Goal: Information Seeking & Learning: Compare options

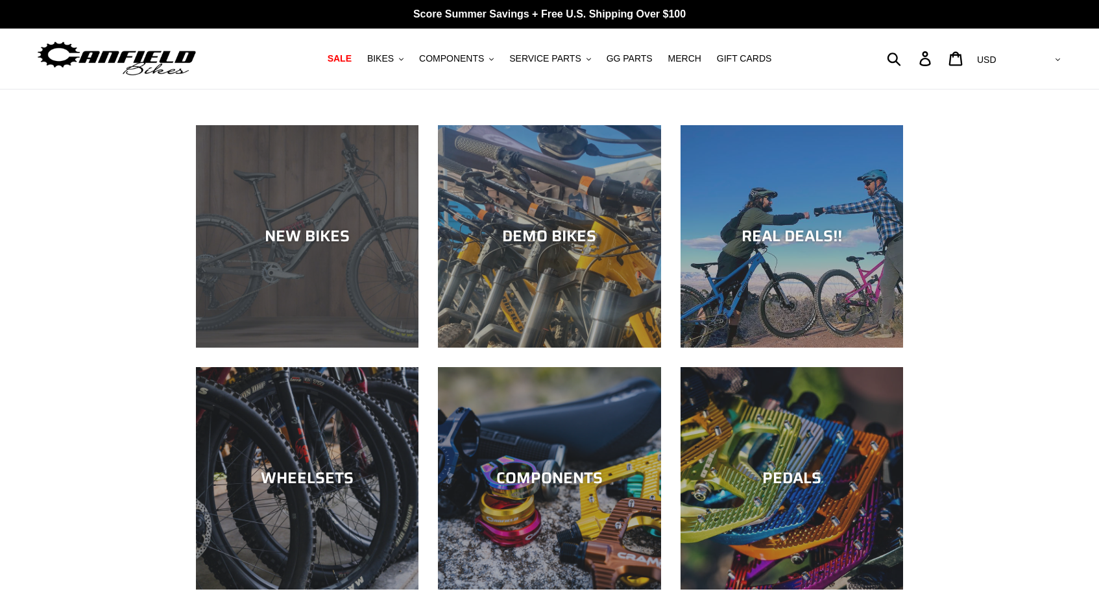
click at [350, 348] on div "NEW BIKES" at bounding box center [307, 348] width 223 height 0
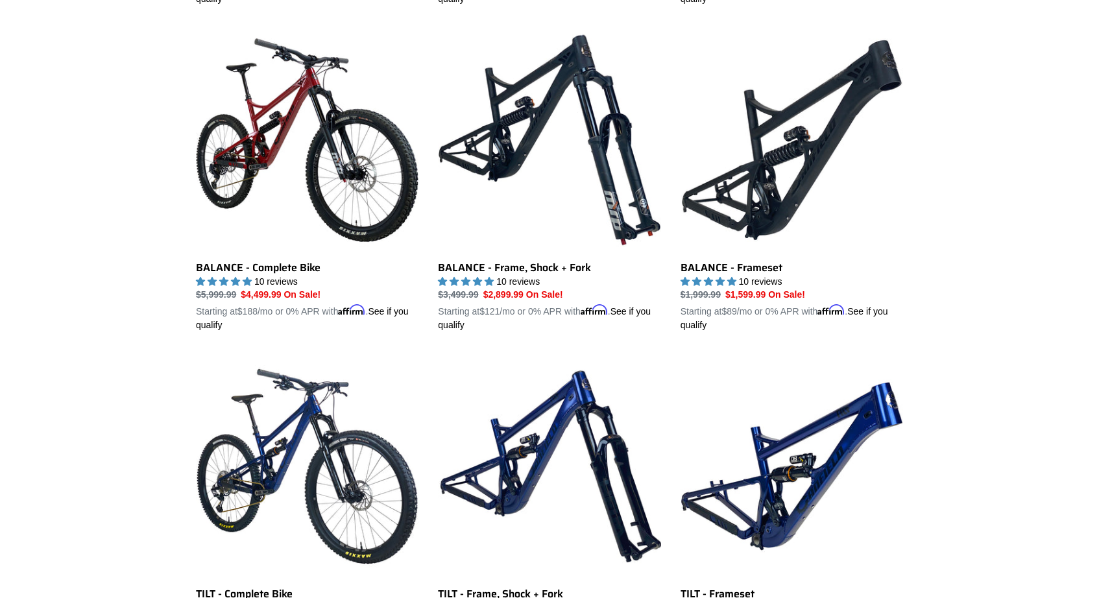
scroll to position [1328, 0]
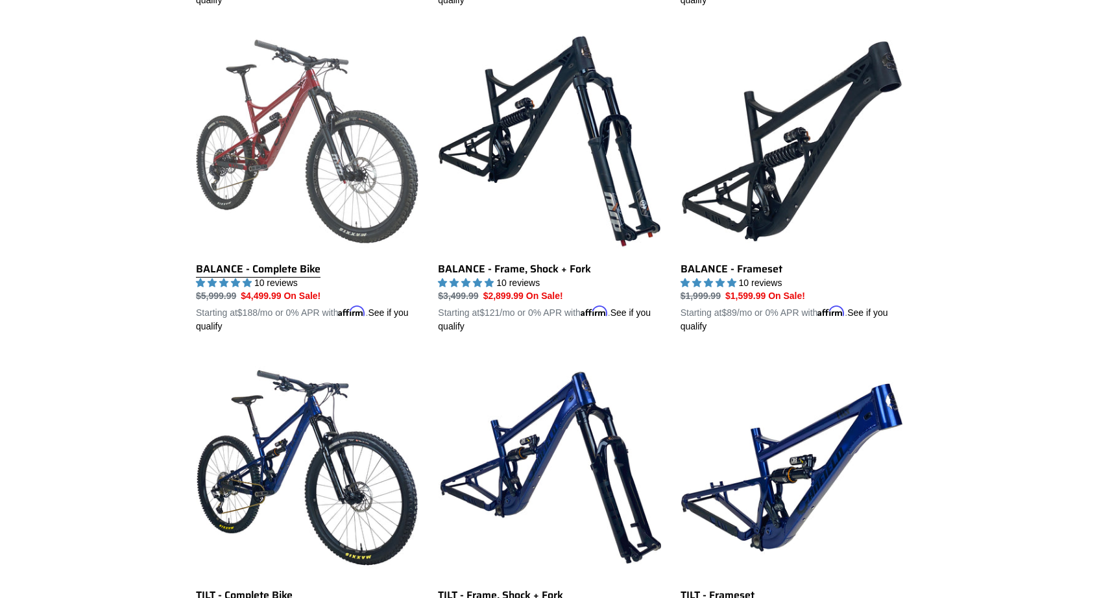
click at [252, 261] on link "BALANCE - Complete Bike" at bounding box center [307, 182] width 223 height 304
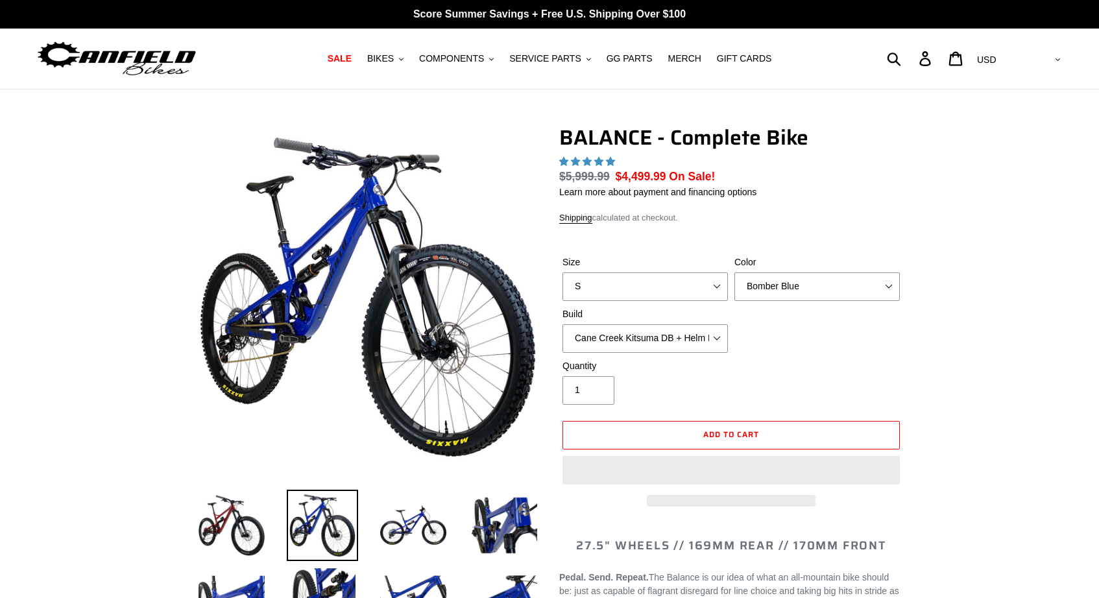
select select "highest-rating"
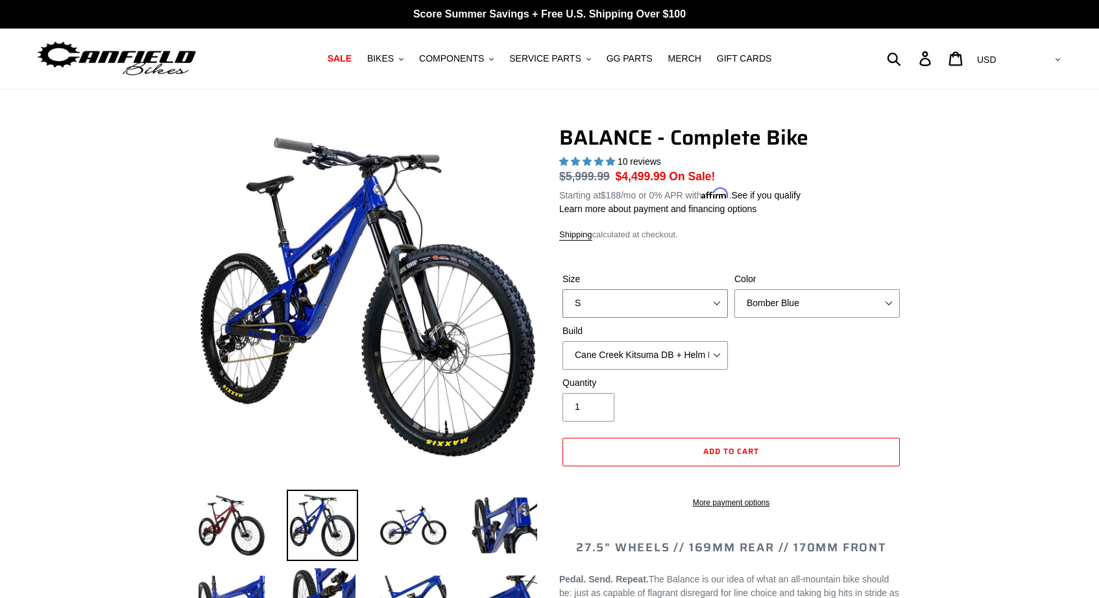
click at [698, 307] on select "S M L XL" at bounding box center [644, 303] width 165 height 29
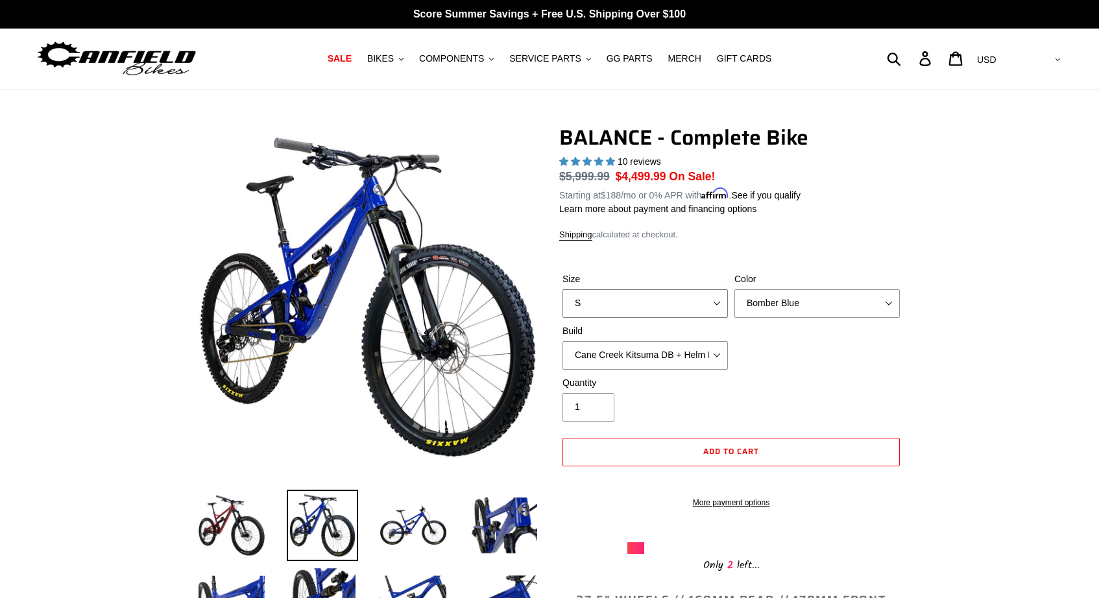
select select "L"
click at [562, 289] on select "S M L XL" at bounding box center [644, 303] width 165 height 29
click at [806, 309] on select "Bomber Blue Goat's Blood Stealth Black" at bounding box center [816, 303] width 165 height 29
select select "Goat's Blood"
click at [734, 289] on select "Bomber Blue Goat's Blood Stealth Black" at bounding box center [816, 303] width 165 height 29
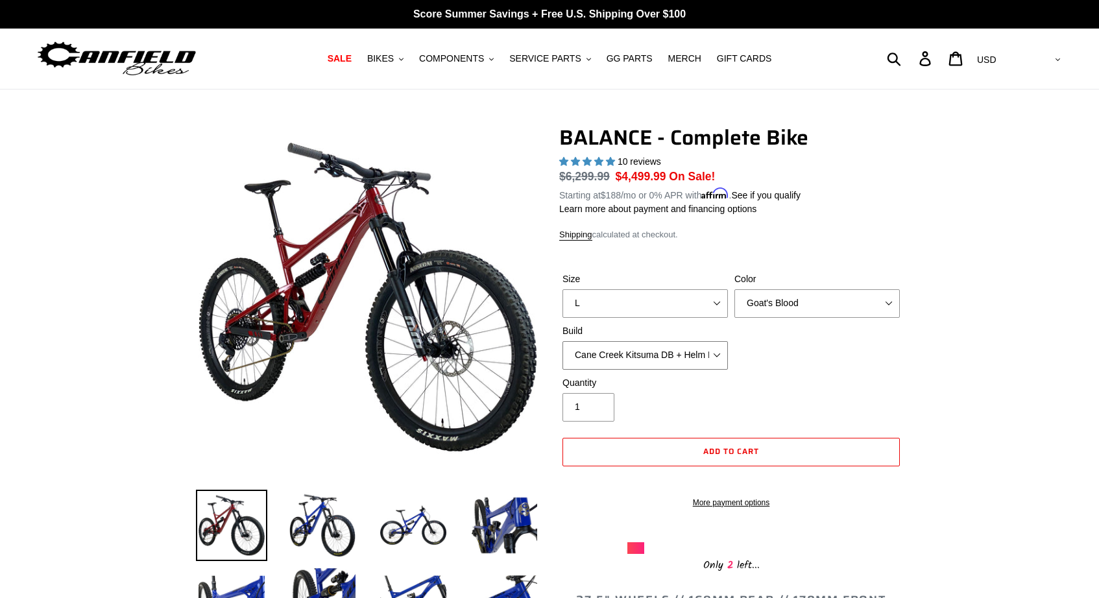
click at [717, 356] on select "Cane Creek Kitsuma DB + Helm MKII + SRAM GX Cane Creek Kitsuma DB + Helm MKII +…" at bounding box center [644, 355] width 165 height 29
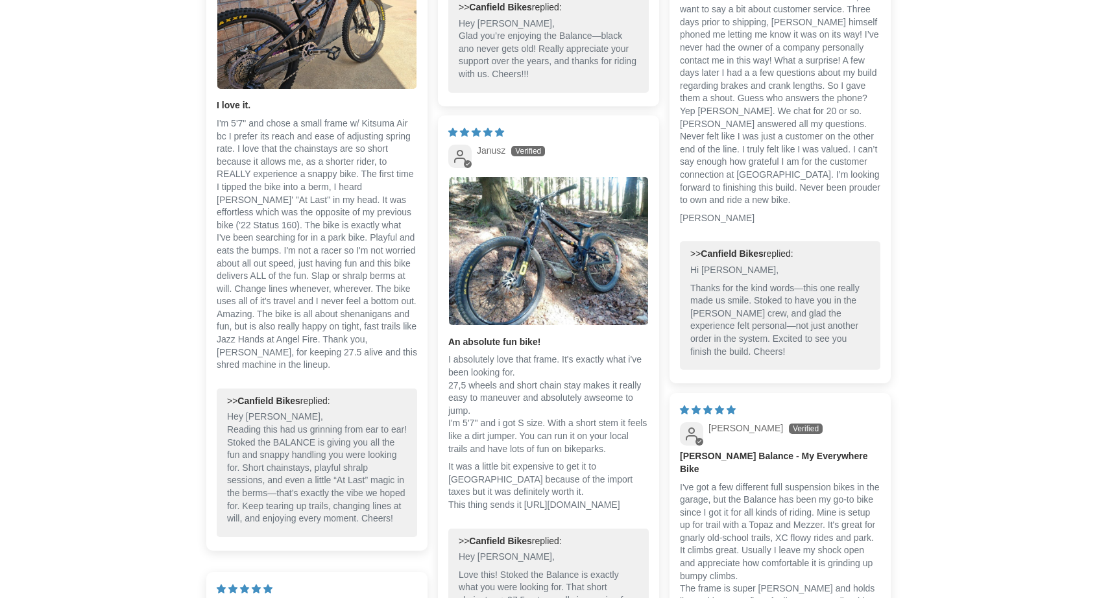
scroll to position [3045, 0]
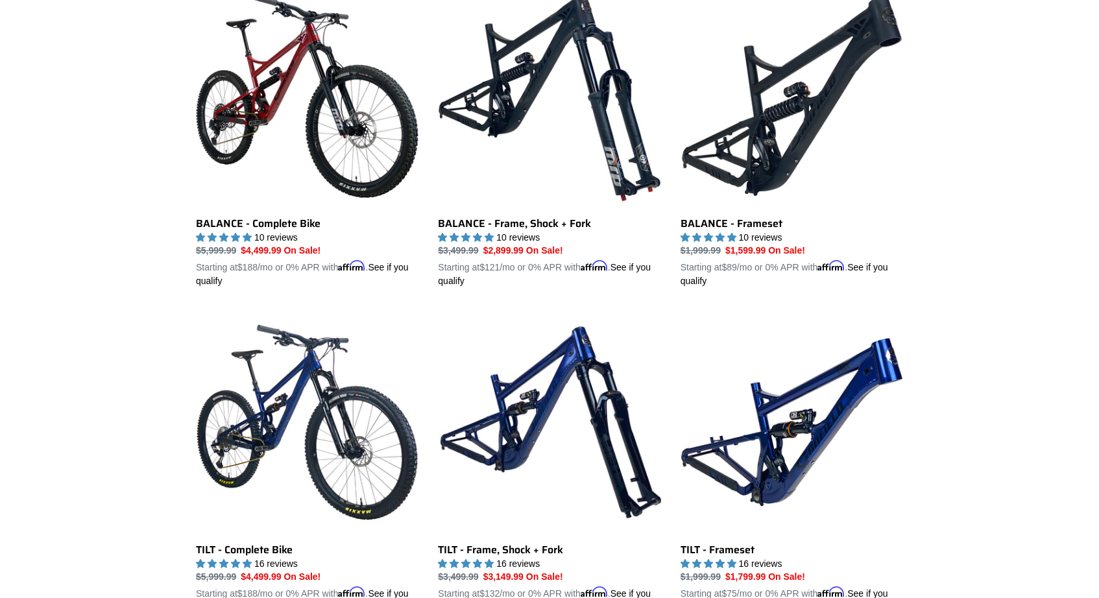
scroll to position [1364, 0]
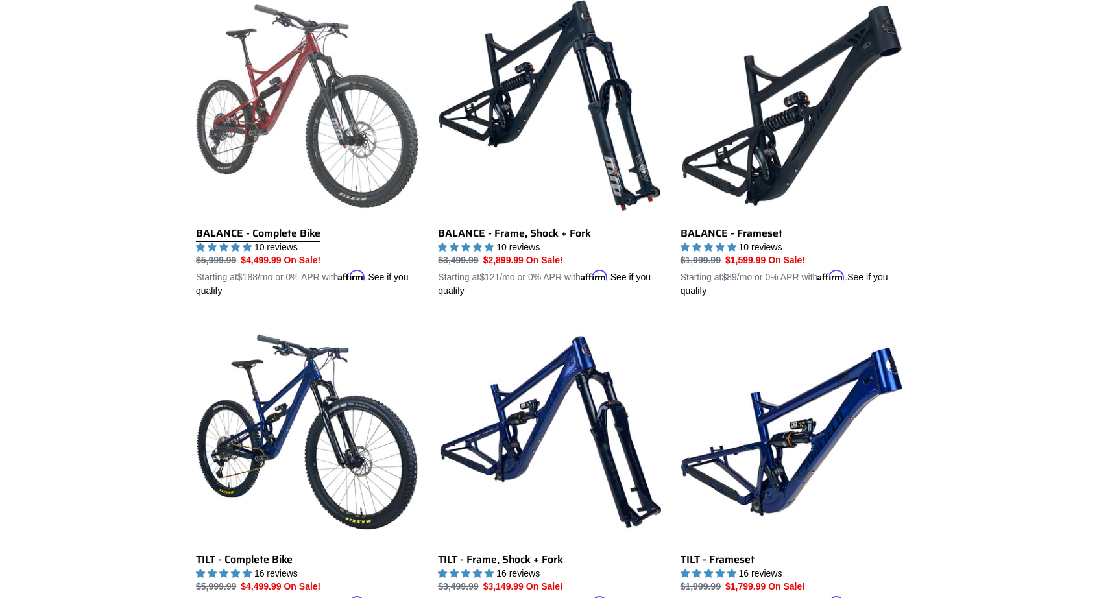
click at [343, 121] on link "BALANCE - Complete Bike" at bounding box center [307, 146] width 223 height 304
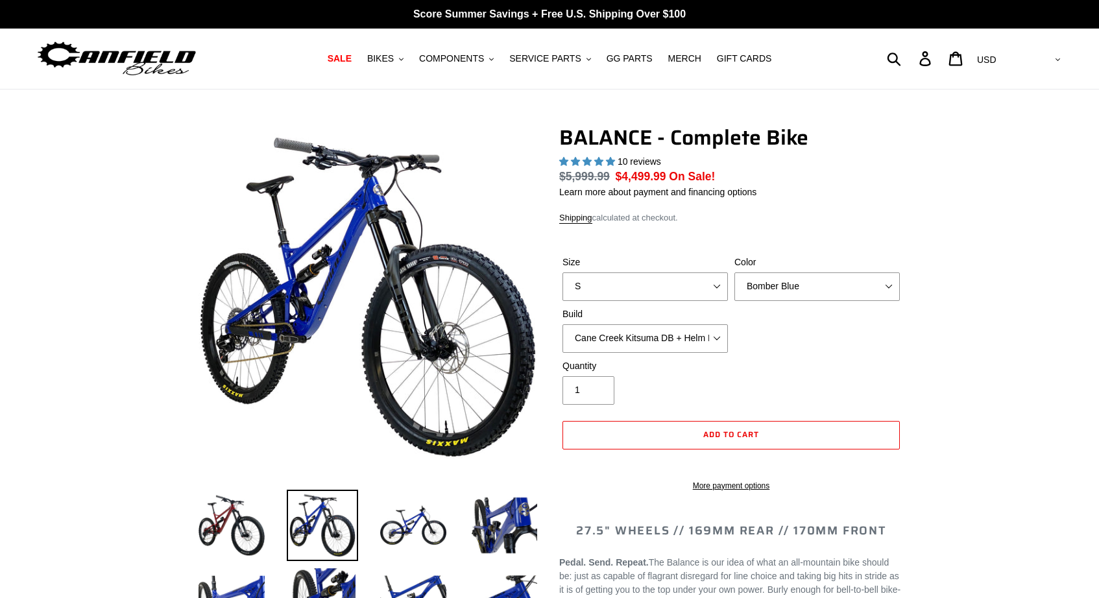
select select "highest-rating"
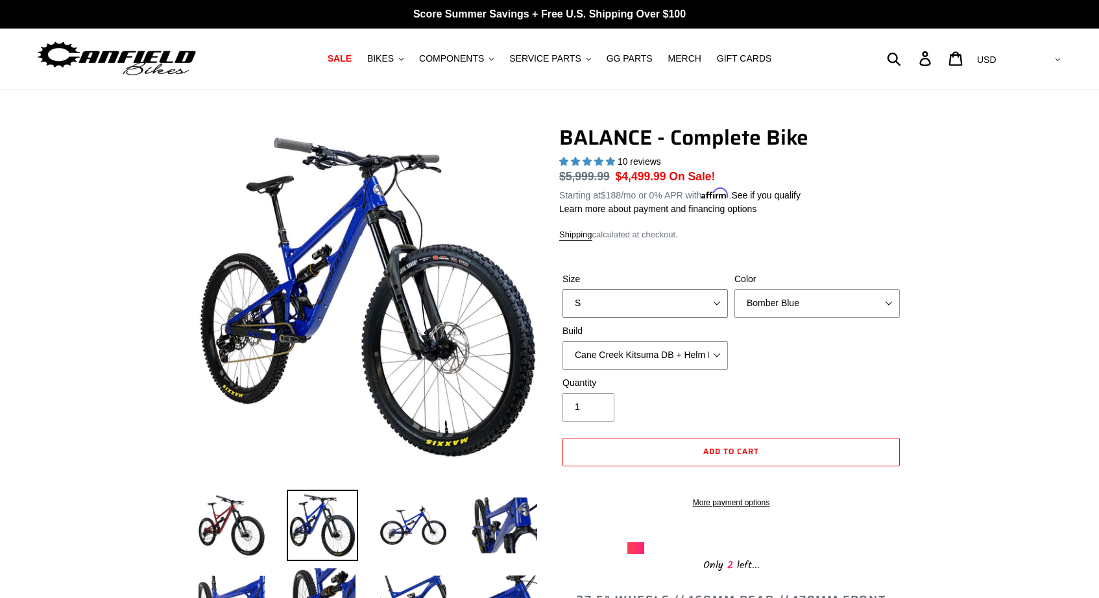
click at [717, 301] on select "S M L XL" at bounding box center [644, 303] width 165 height 29
select select "L"
click at [562, 289] on select "S M L XL" at bounding box center [644, 303] width 165 height 29
click at [717, 353] on select "Cane Creek Kitsuma DB + Helm MKII + SRAM GX Cane Creek Kitsuma DB + Helm MKII +…" at bounding box center [644, 355] width 165 height 29
select select "RockShox Vivid ULT + Zeb ULT + SRAM XO"
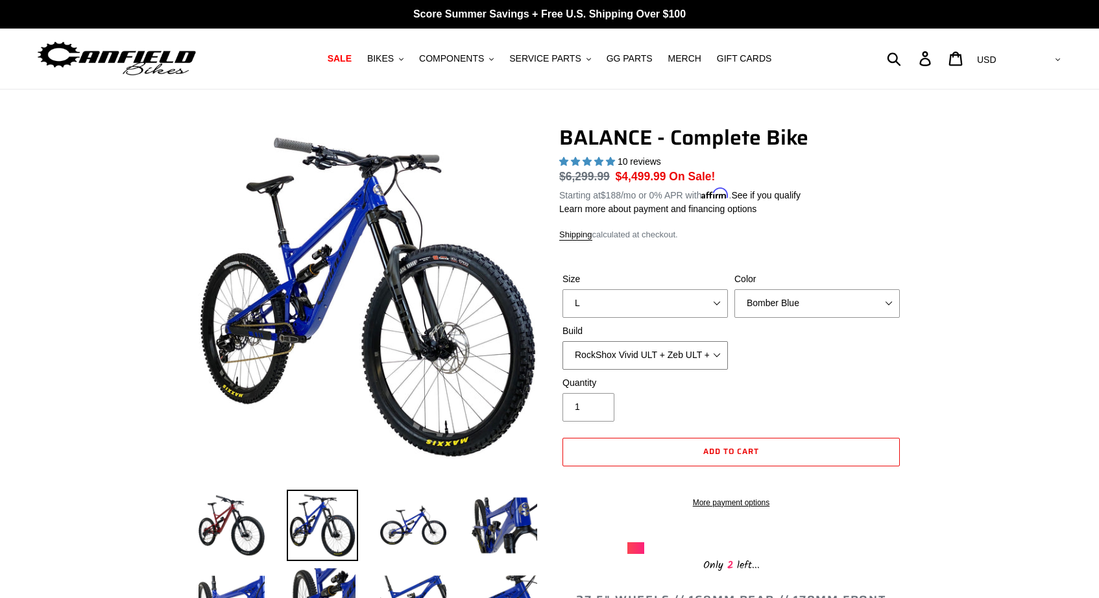
click at [562, 341] on select "Cane Creek Kitsuma DB + Helm MKII + SRAM GX Cane Creek Kitsuma DB + Helm MKII +…" at bounding box center [644, 355] width 165 height 29
click at [779, 309] on select "Bomber Blue Goat's Blood Stealth Black" at bounding box center [816, 303] width 165 height 29
select select "Goat's Blood"
click at [734, 289] on select "Bomber Blue Goat's Blood Stealth Black" at bounding box center [816, 303] width 165 height 29
click at [758, 302] on select "Bomber Blue Goat's Blood Stealth Black" at bounding box center [816, 303] width 165 height 29
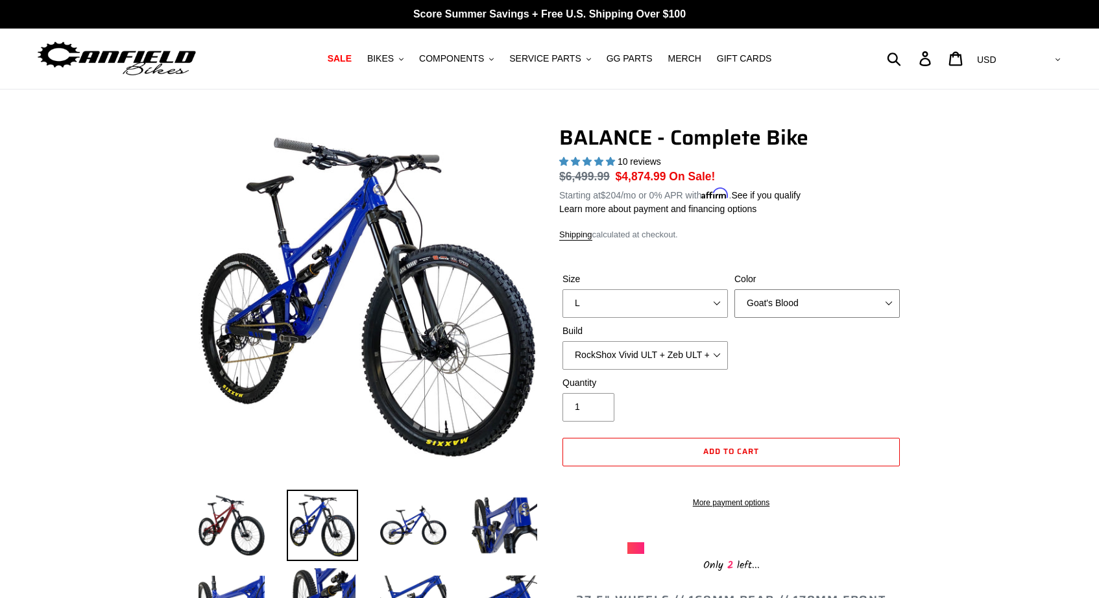
click at [734, 289] on select "Bomber Blue Goat's Blood Stealth Black" at bounding box center [816, 303] width 165 height 29
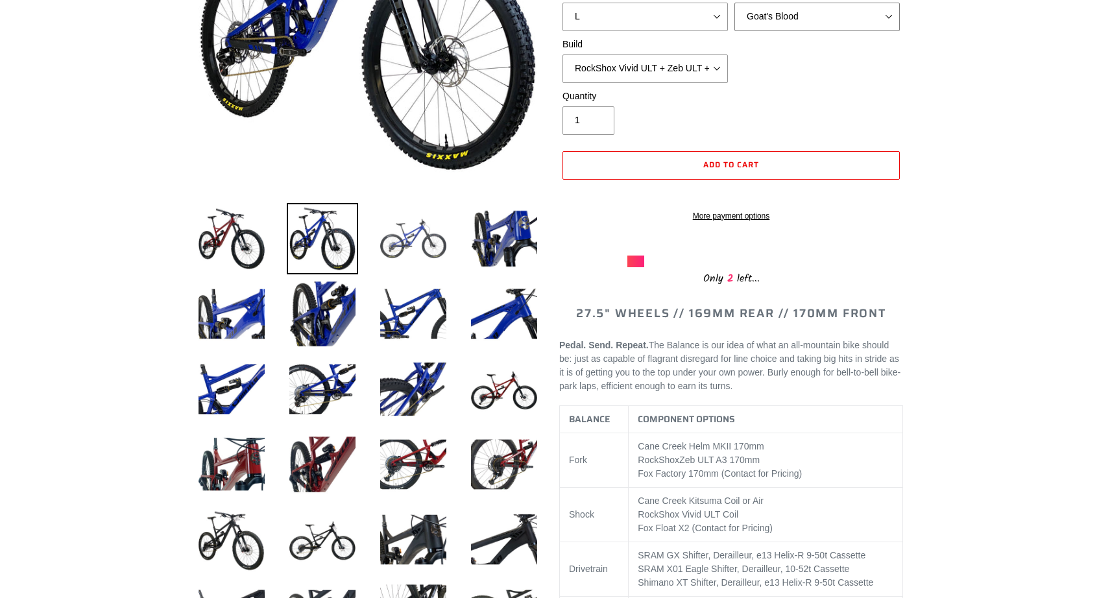
scroll to position [287, 0]
click at [236, 451] on img at bounding box center [231, 463] width 71 height 71
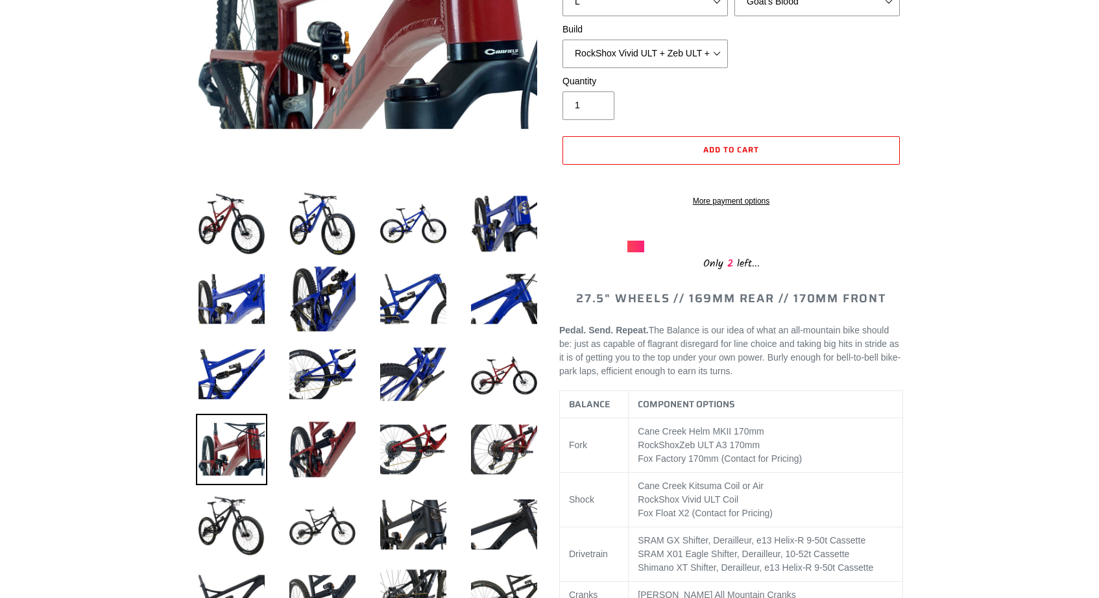
scroll to position [302, 0]
click at [486, 379] on img at bounding box center [503, 373] width 71 height 71
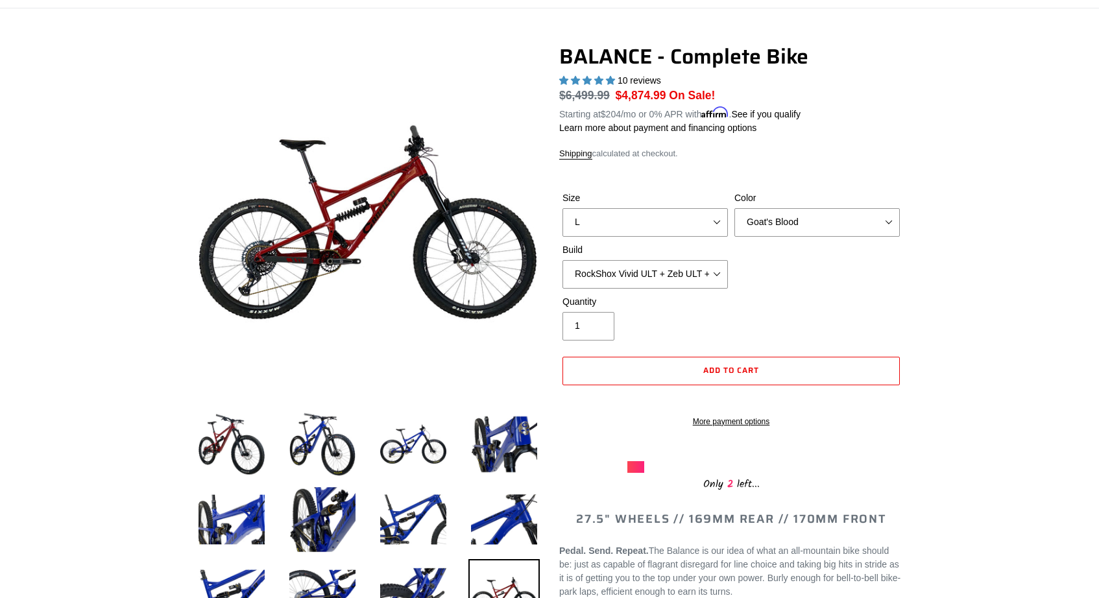
scroll to position [82, 0]
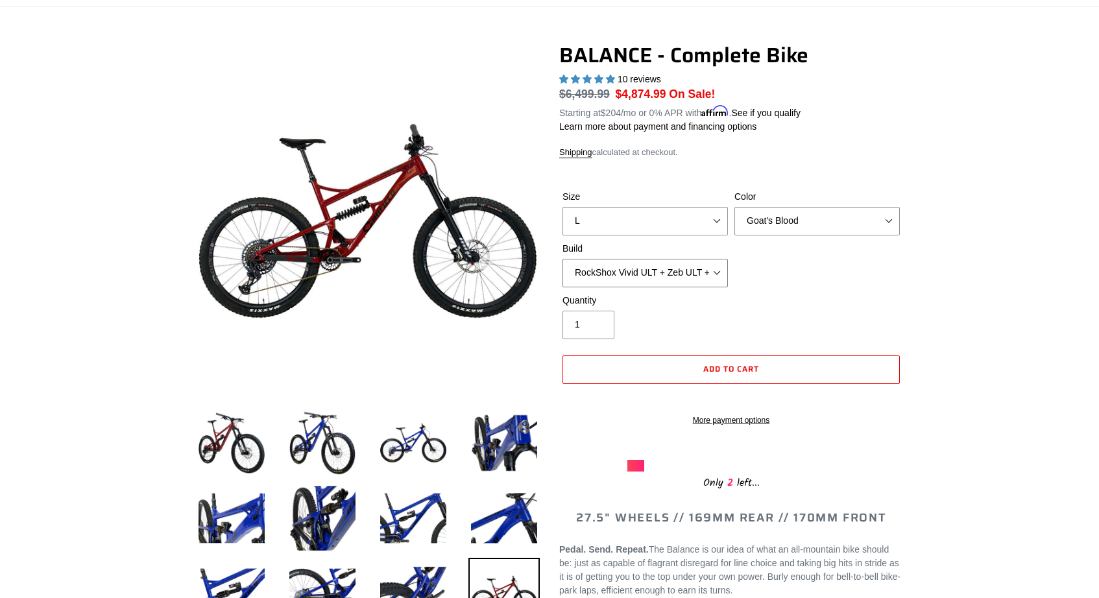
click at [719, 271] on select "Cane Creek Kitsuma DB + Helm MKII + SRAM GX Cane Creek Kitsuma DB + Helm MKII +…" at bounding box center [644, 273] width 165 height 29
click at [562, 259] on select "Cane Creek Kitsuma DB + Helm MKII + SRAM GX Cane Creek Kitsuma DB + Helm MKII +…" at bounding box center [644, 273] width 165 height 29
click at [716, 271] on select "Cane Creek Kitsuma DB + Helm MKII + SRAM GX Cane Creek Kitsuma DB + Helm MKII +…" at bounding box center [644, 273] width 165 height 29
click at [562, 259] on select "Cane Creek Kitsuma DB + Helm MKII + SRAM GX Cane Creek Kitsuma DB + Helm MKII +…" at bounding box center [644, 273] width 165 height 29
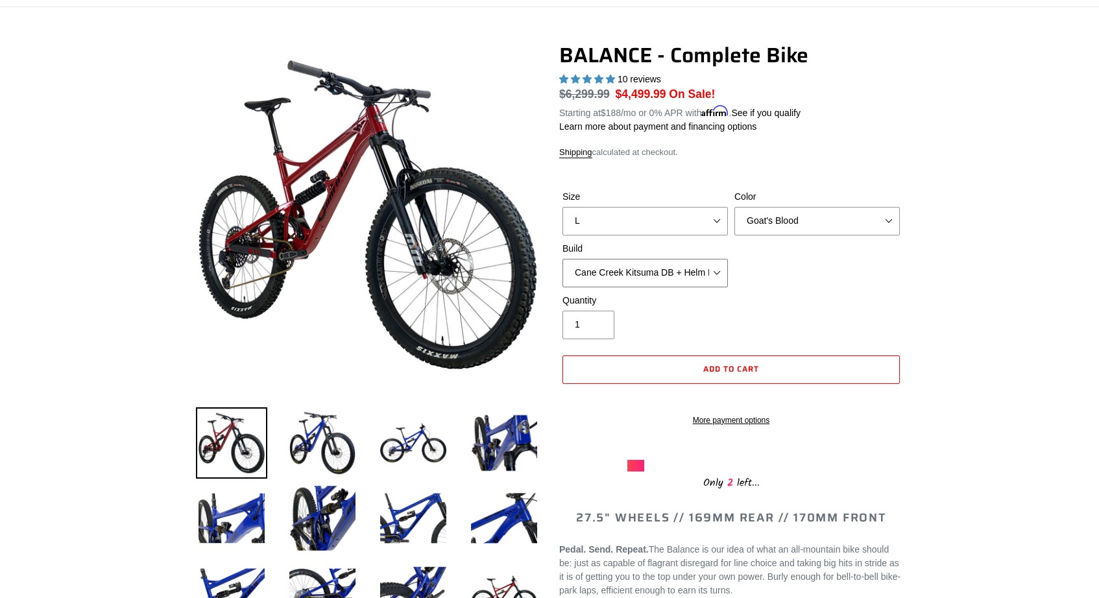
click at [716, 272] on select "Cane Creek Kitsuma DB + Helm MKII + SRAM GX Cane Creek Kitsuma DB + Helm MKII +…" at bounding box center [644, 273] width 165 height 29
select select "RockShox Vivid ULT + Zeb ULT + SRAM XO"
click at [562, 259] on select "Cane Creek Kitsuma DB + Helm MKII + SRAM GX Cane Creek Kitsuma DB + Helm MKII +…" at bounding box center [644, 273] width 165 height 29
click at [823, 217] on select "Bomber Blue Goat's Blood Stealth Black" at bounding box center [816, 221] width 165 height 29
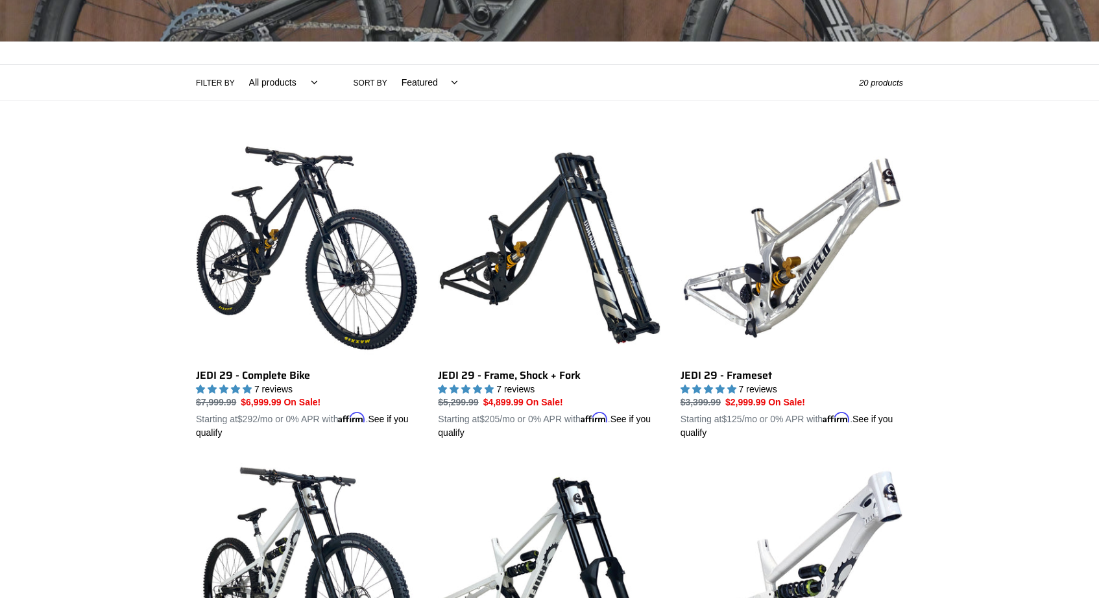
scroll to position [244, 0]
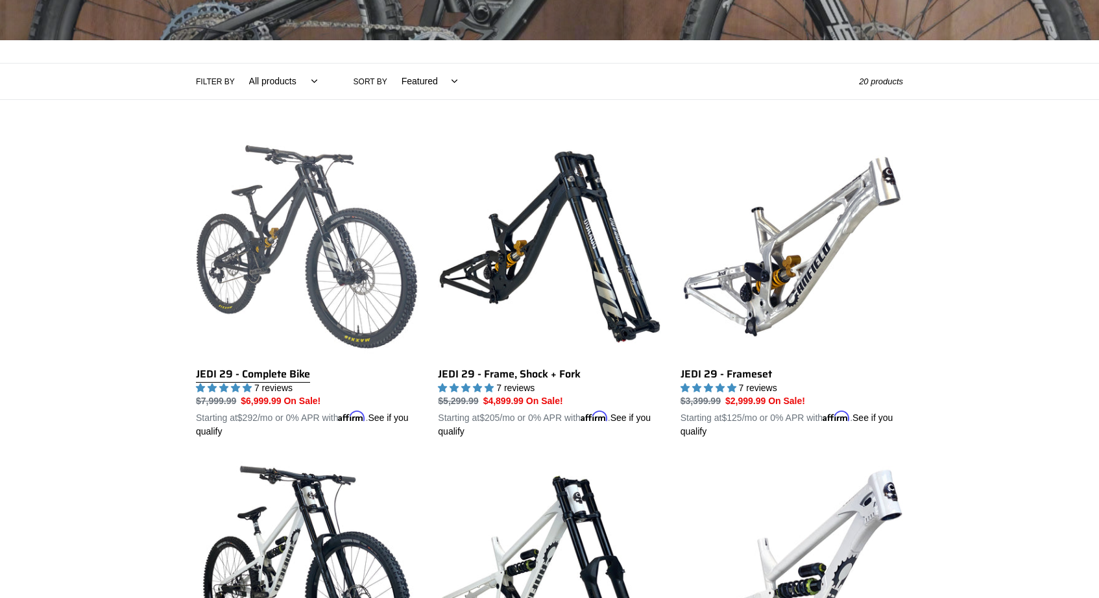
click at [282, 376] on link "JEDI 29 - Complete Bike" at bounding box center [307, 288] width 223 height 304
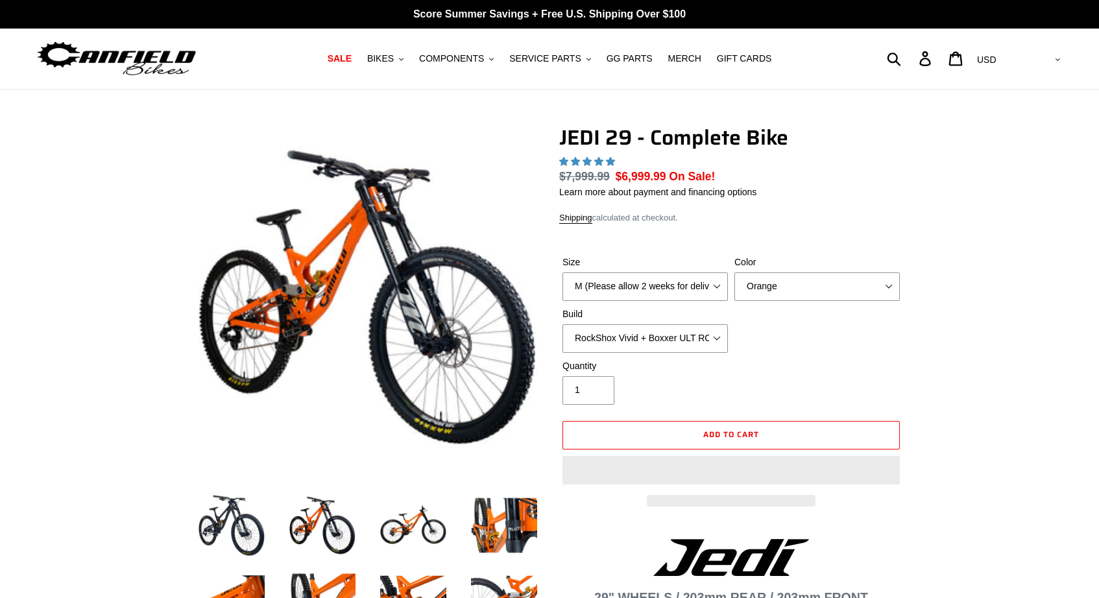
select select "highest-rating"
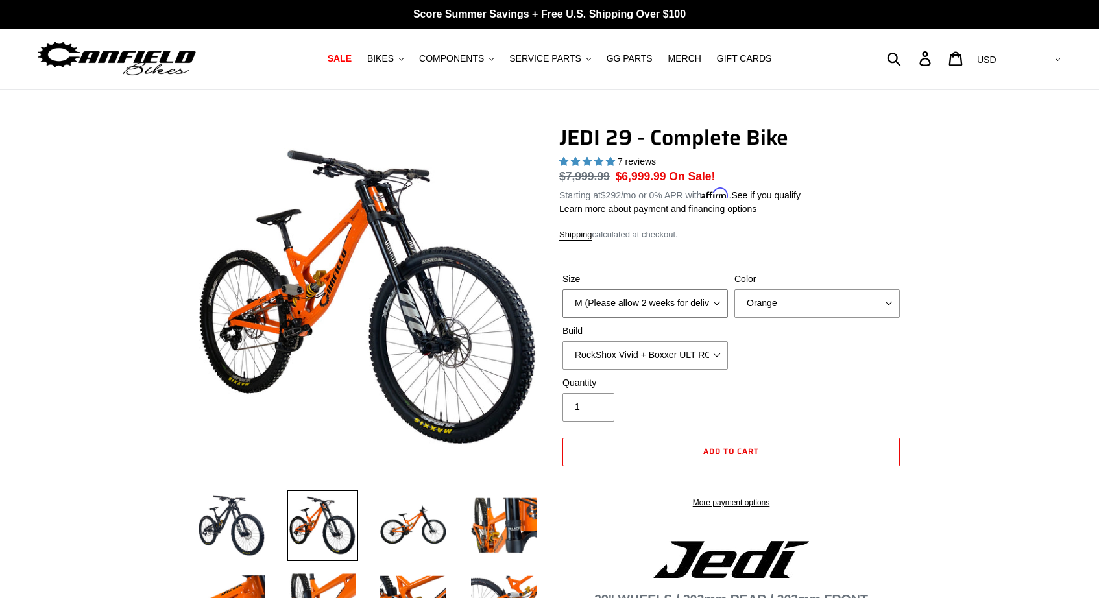
click at [701, 304] on select "M (Please allow 2 weeks for delivery) L (Please allow 2 weeks for delivery) XL …" at bounding box center [644, 303] width 165 height 29
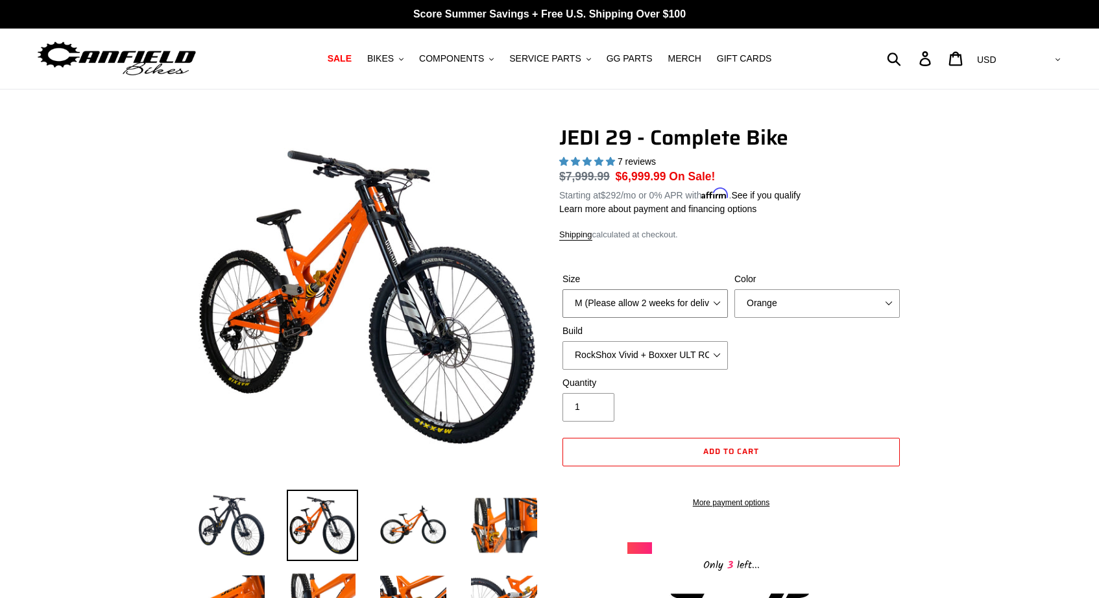
select select "L (Please allow 2 weeks for delivery)"
click at [562, 289] on select "M (Please allow 2 weeks for delivery) L (Please allow 2 weeks for delivery) XL …" at bounding box center [644, 303] width 165 height 29
click at [415, 548] on img at bounding box center [413, 525] width 71 height 71
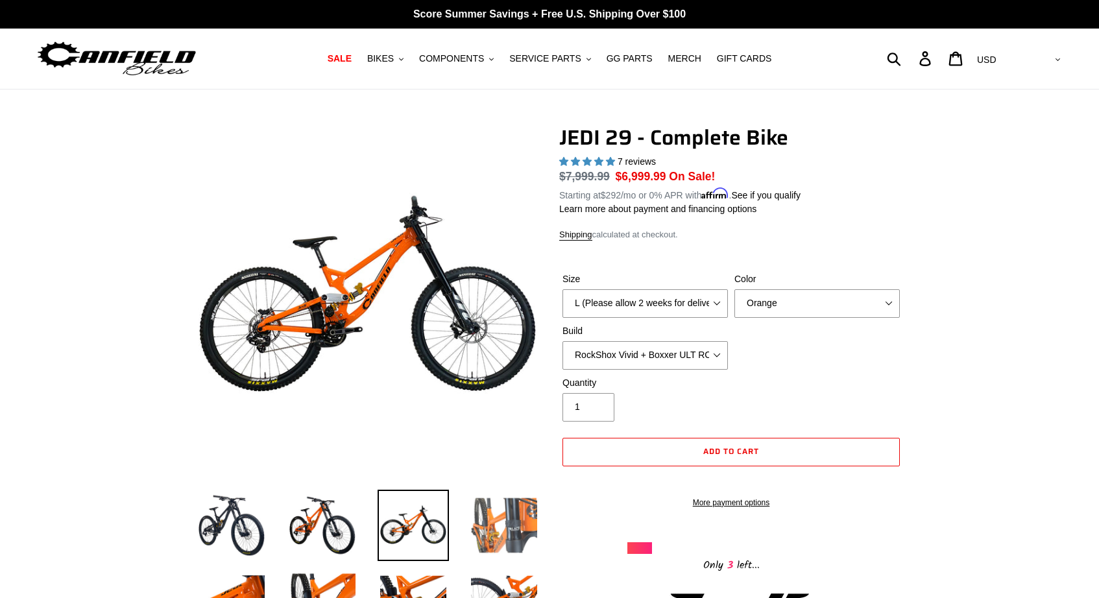
click at [505, 533] on img at bounding box center [503, 525] width 71 height 71
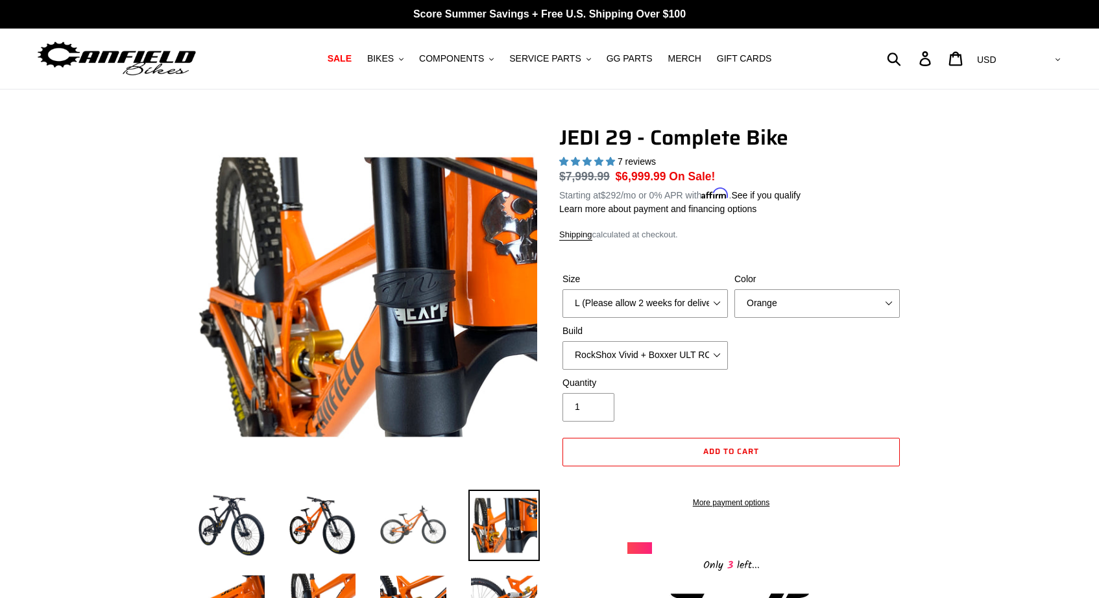
click at [436, 534] on img at bounding box center [413, 525] width 71 height 71
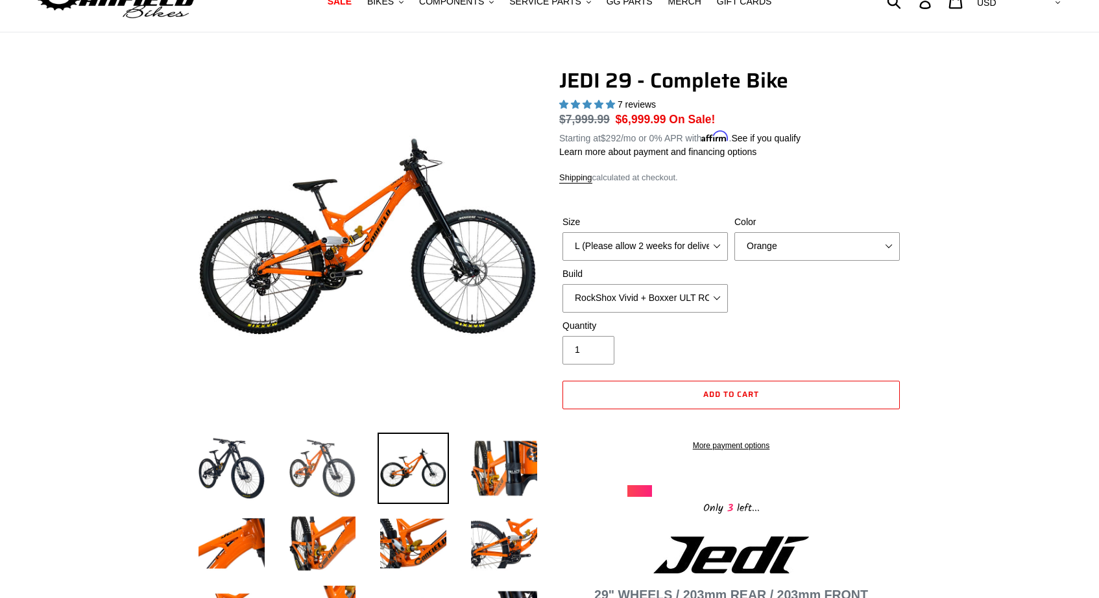
scroll to position [58, 0]
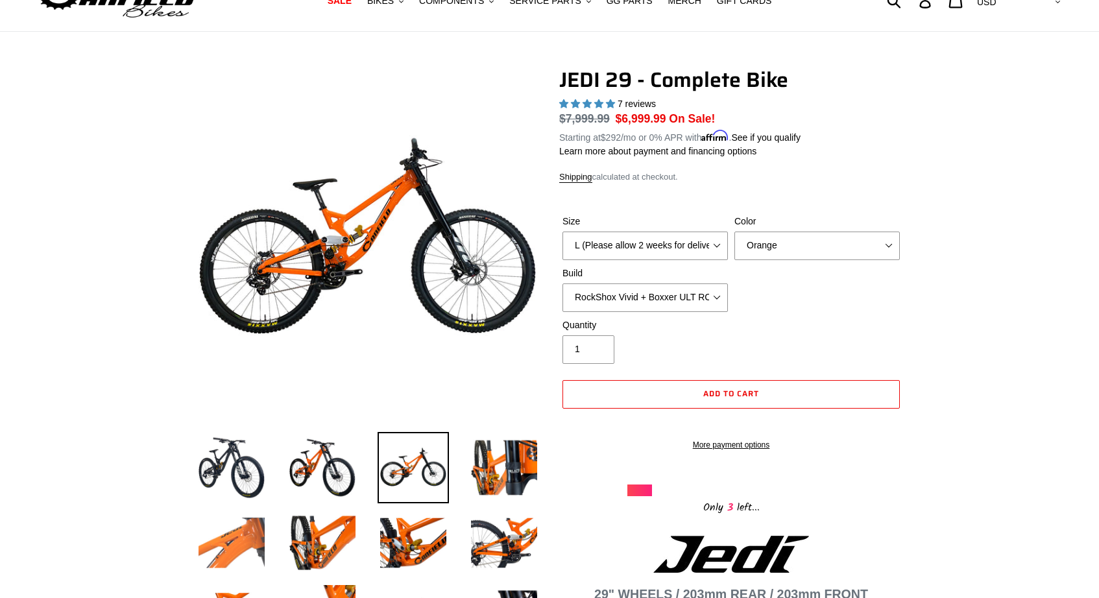
click at [248, 557] on img at bounding box center [231, 542] width 71 height 71
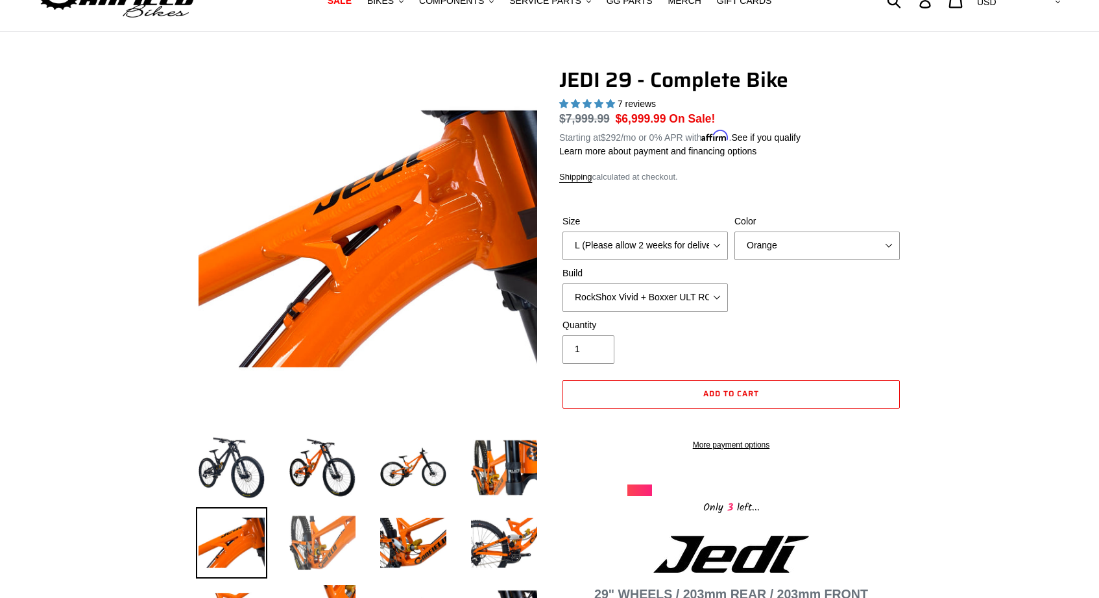
click at [306, 540] on img at bounding box center [322, 542] width 71 height 71
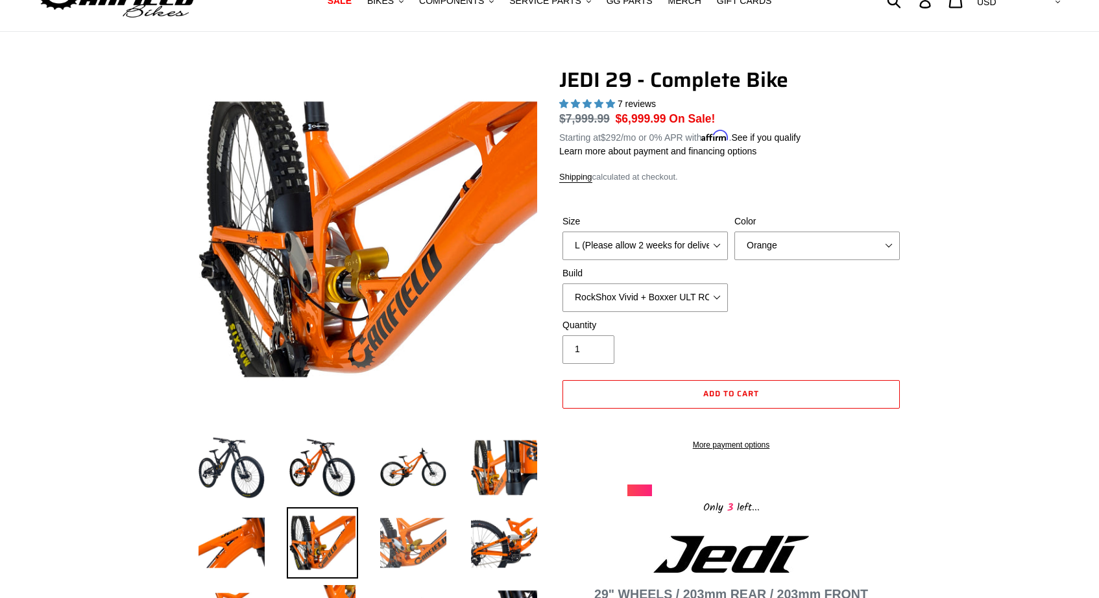
click at [416, 534] on img at bounding box center [413, 542] width 71 height 71
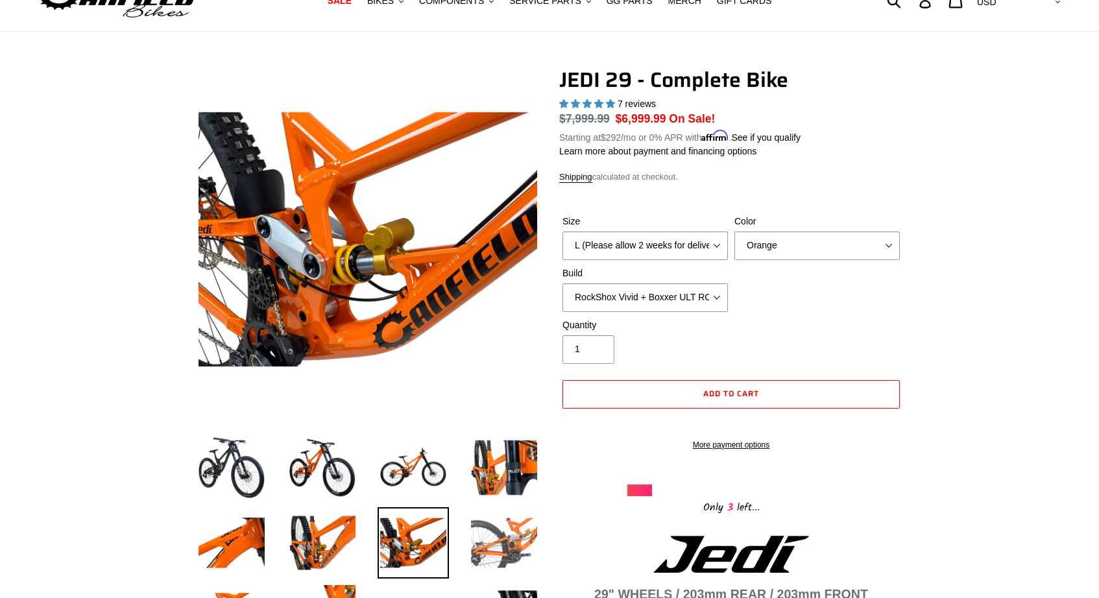
click at [511, 546] on img at bounding box center [503, 542] width 71 height 71
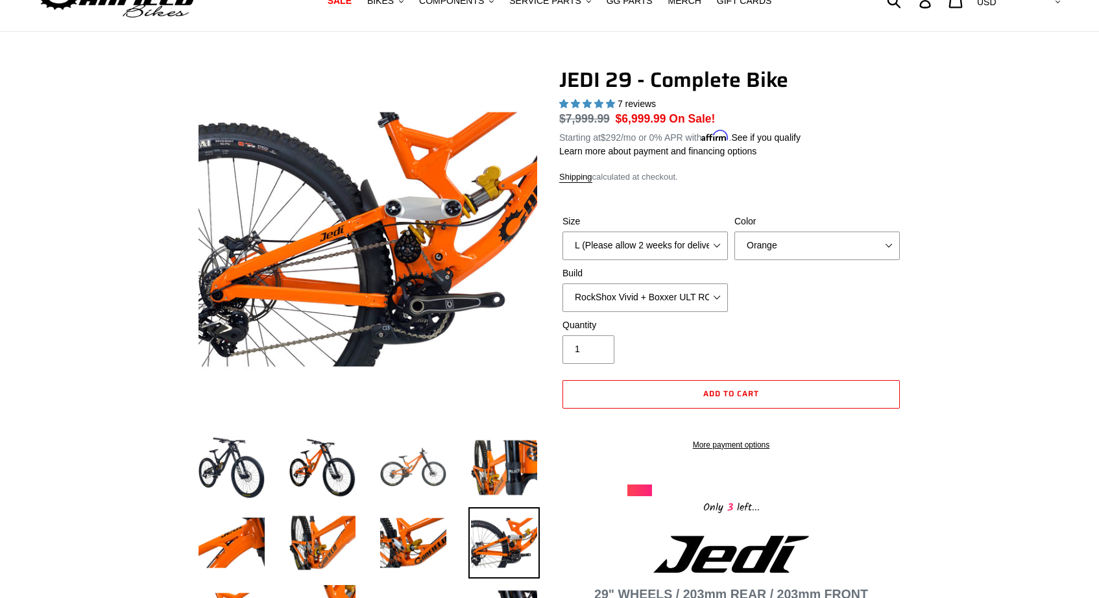
click at [410, 486] on img at bounding box center [413, 467] width 71 height 71
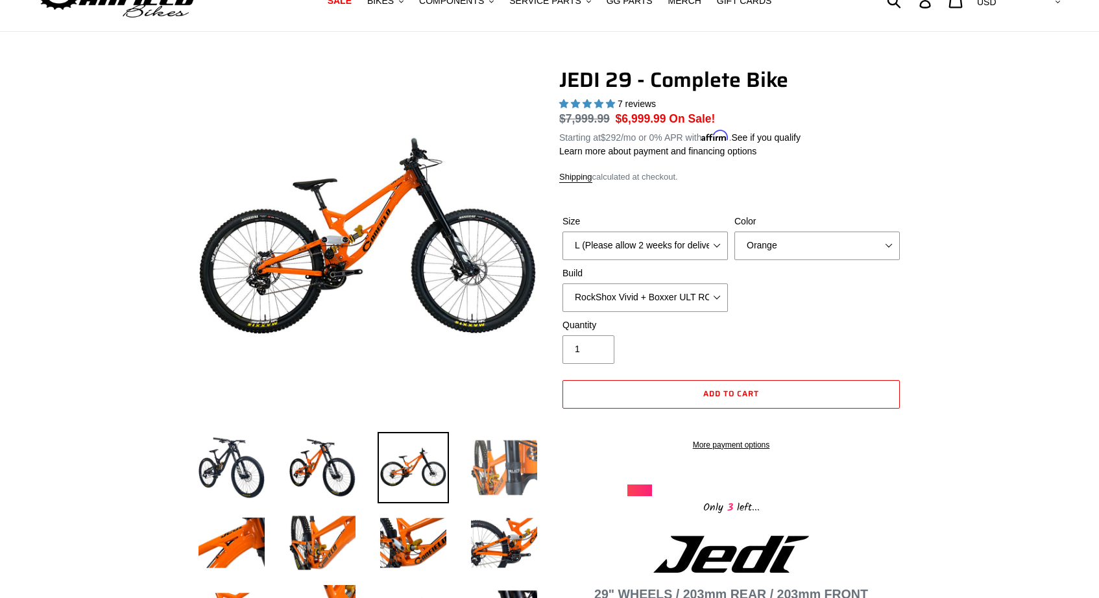
click at [493, 492] on img at bounding box center [503, 467] width 71 height 71
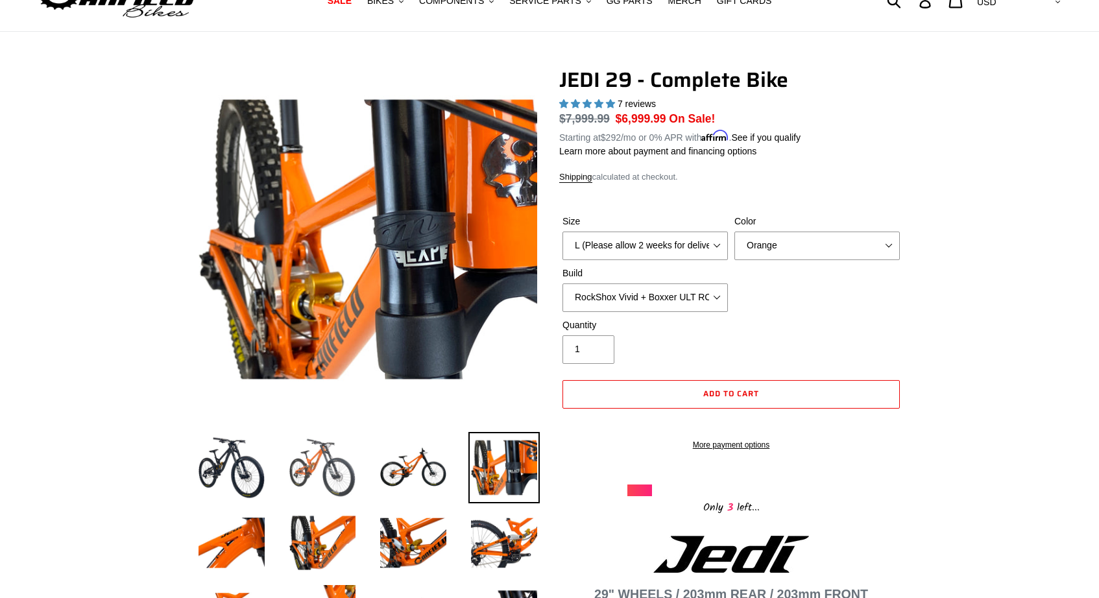
click at [343, 474] on img at bounding box center [322, 467] width 71 height 71
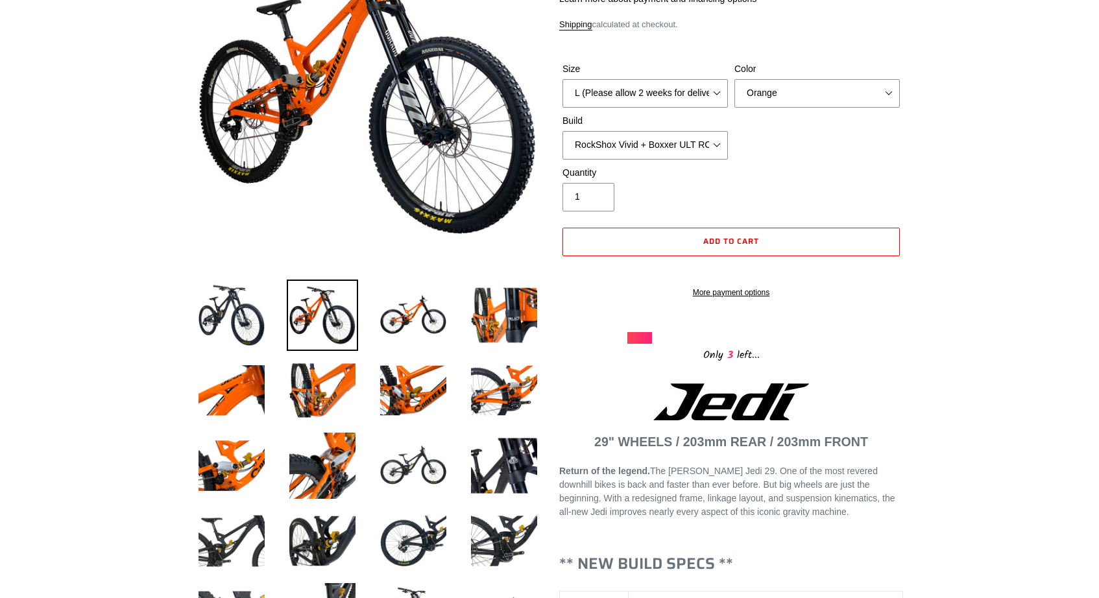
scroll to position [212, 0]
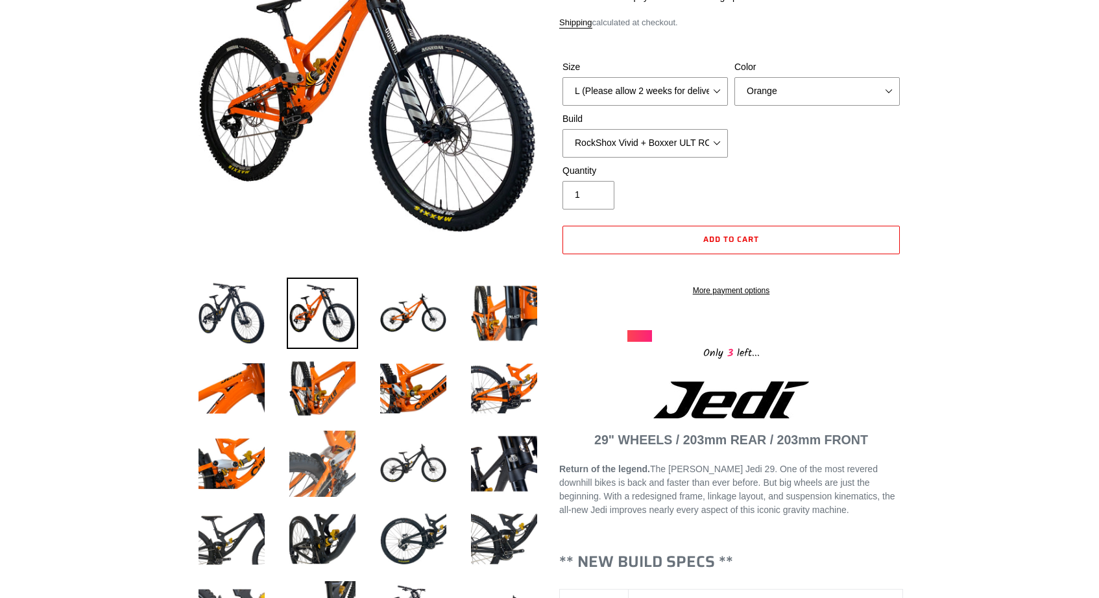
click at [333, 463] on img at bounding box center [322, 463] width 71 height 71
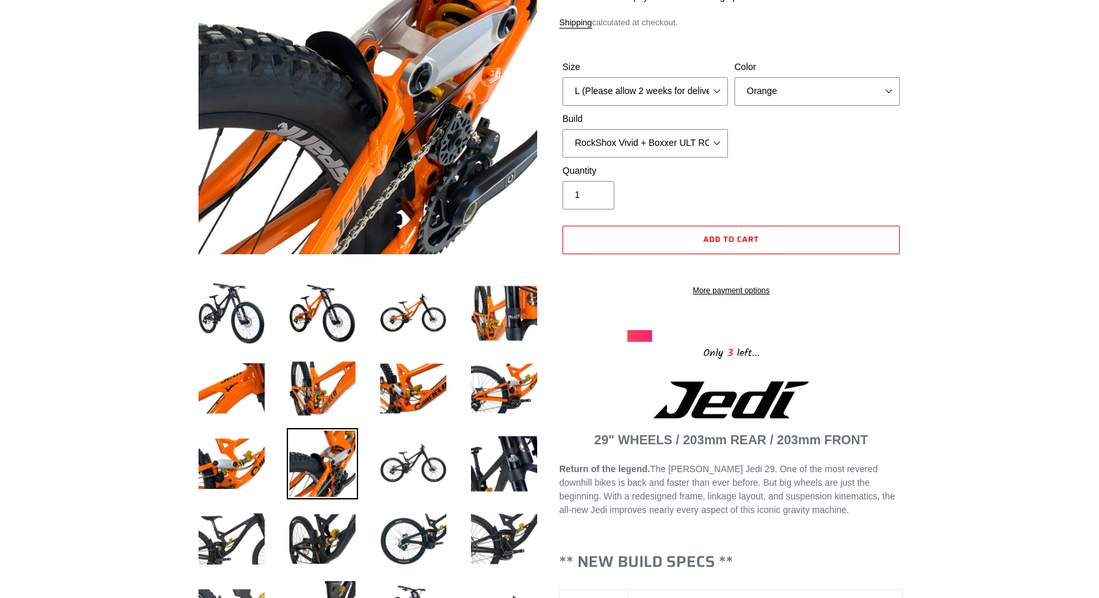
scroll to position [132, 0]
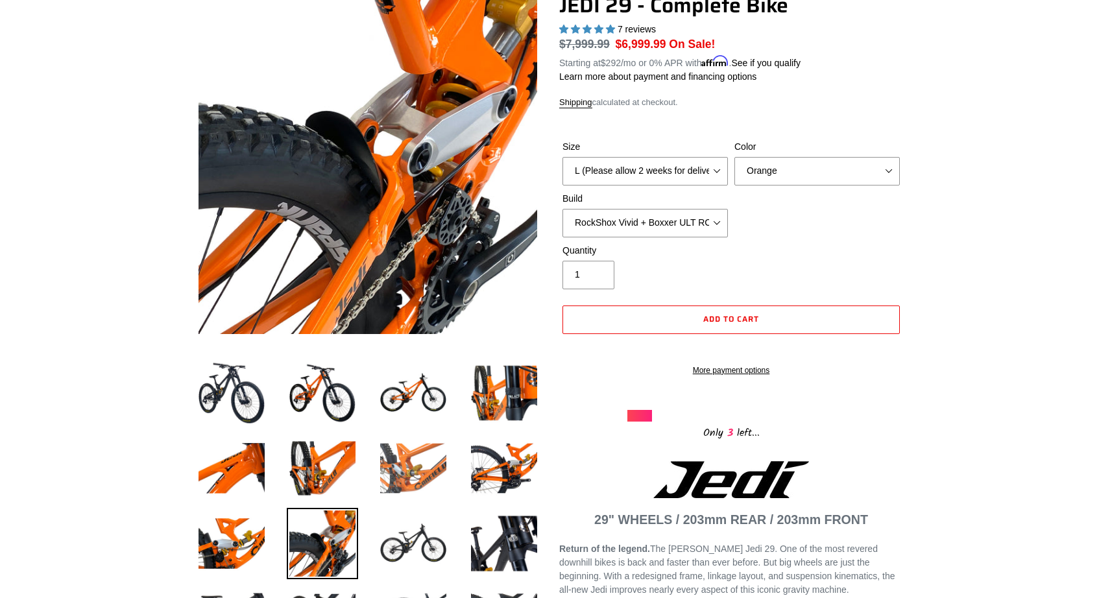
click at [442, 466] on img at bounding box center [413, 468] width 71 height 71
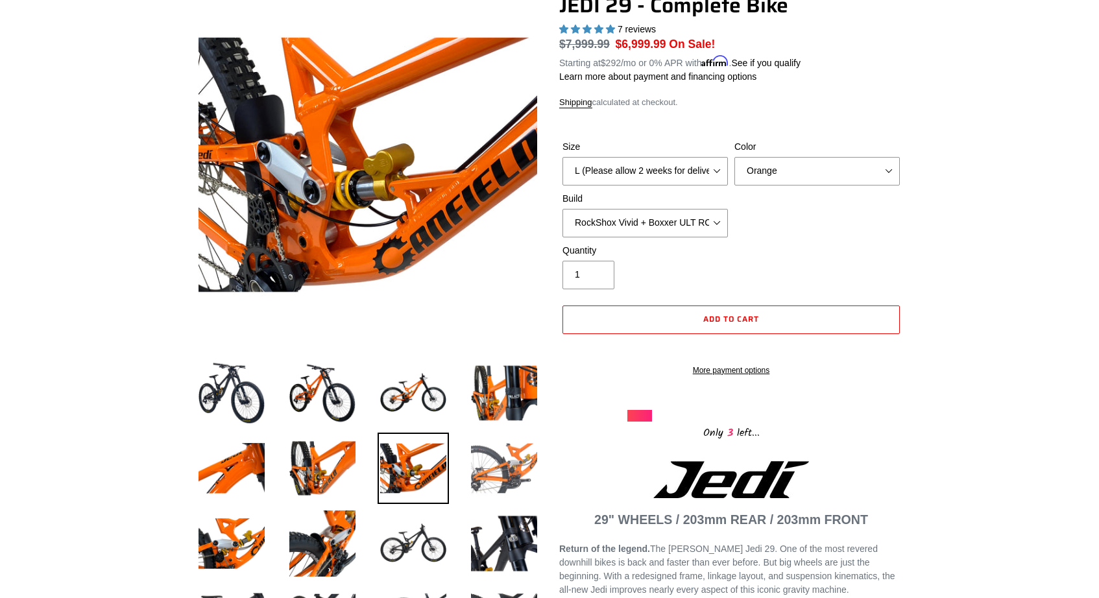
click at [496, 463] on img at bounding box center [503, 468] width 71 height 71
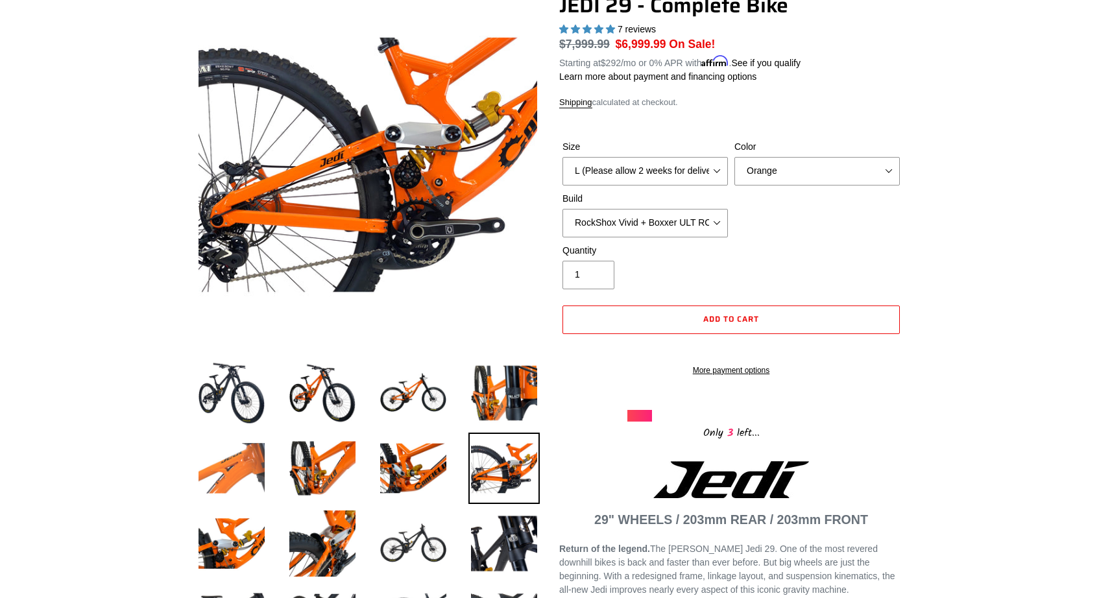
click at [247, 465] on img at bounding box center [231, 468] width 71 height 71
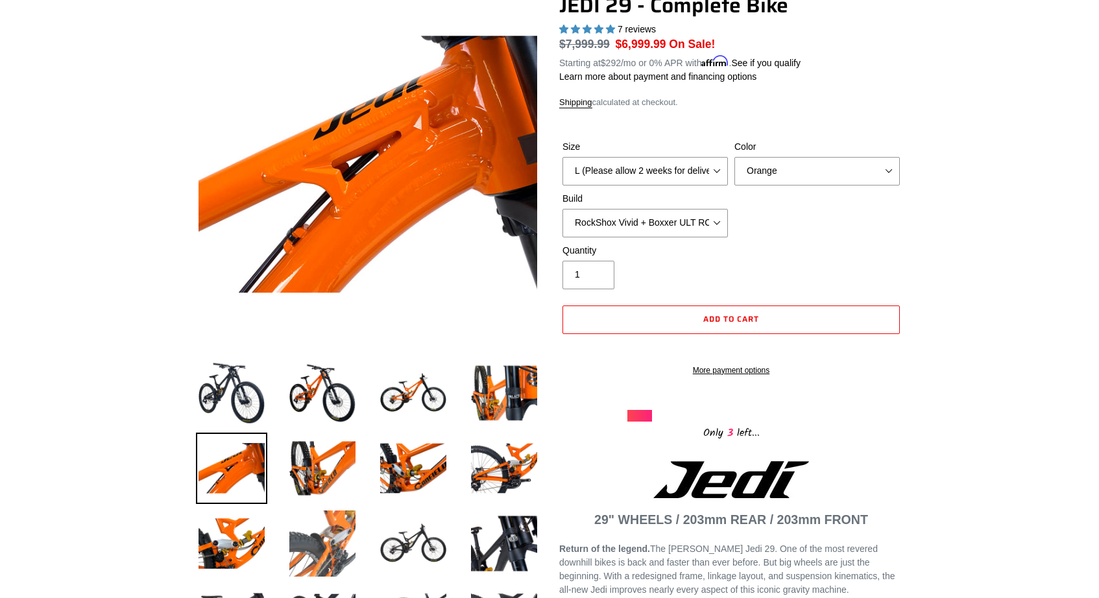
click at [347, 536] on img at bounding box center [322, 543] width 71 height 71
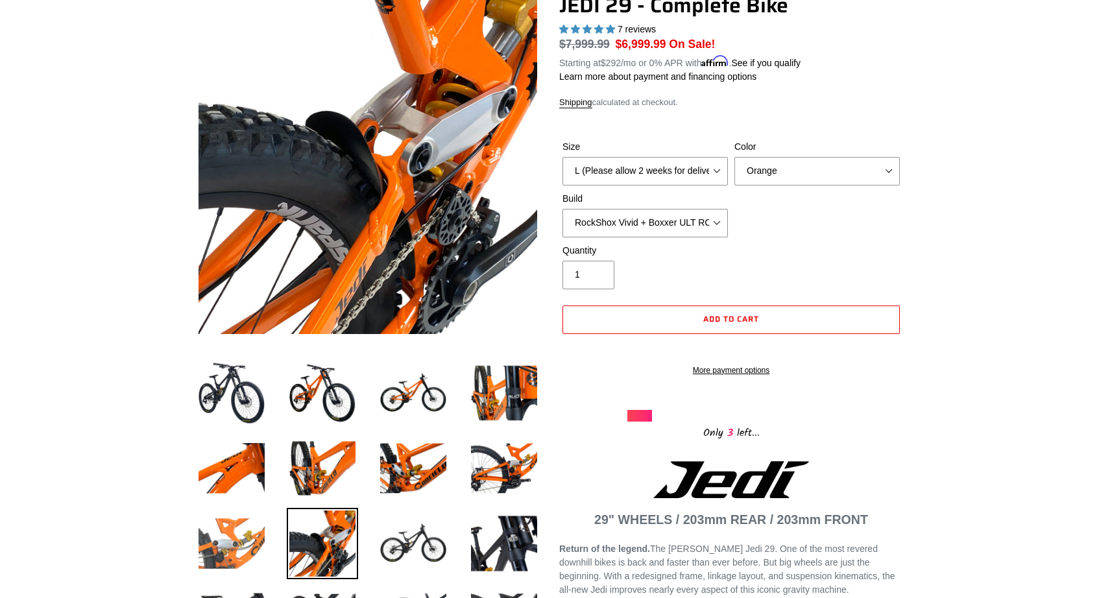
click at [238, 540] on img at bounding box center [231, 543] width 71 height 71
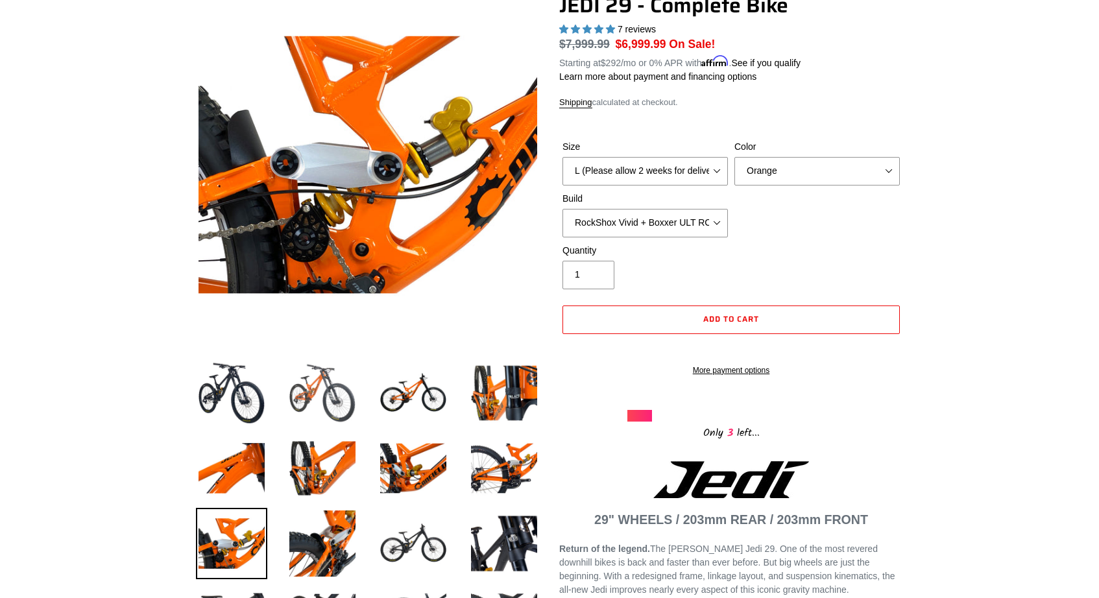
click at [332, 374] on img at bounding box center [322, 392] width 71 height 71
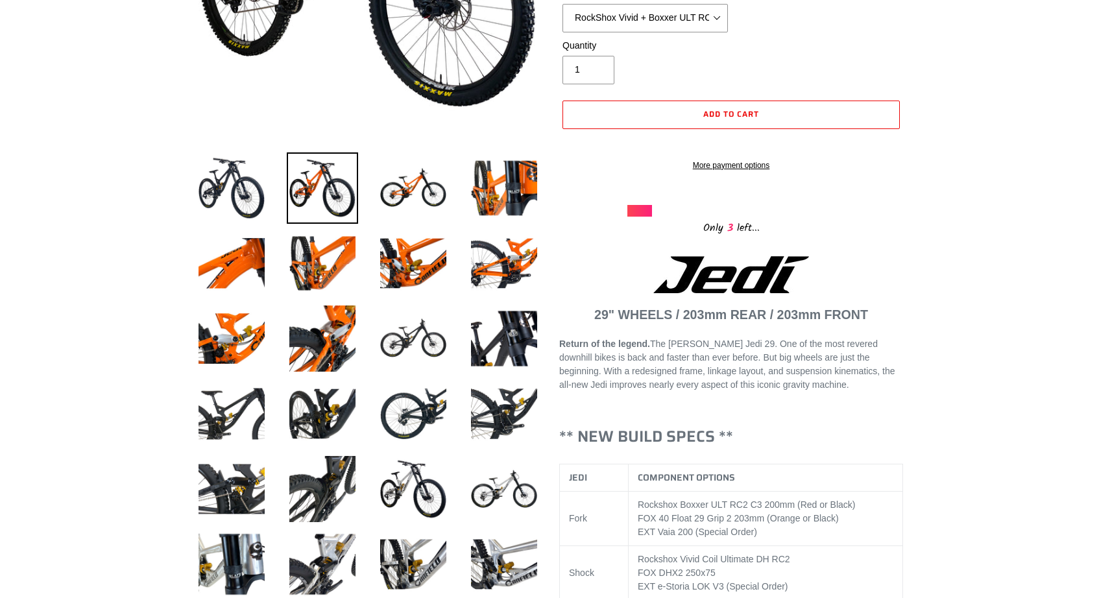
scroll to position [335, 0]
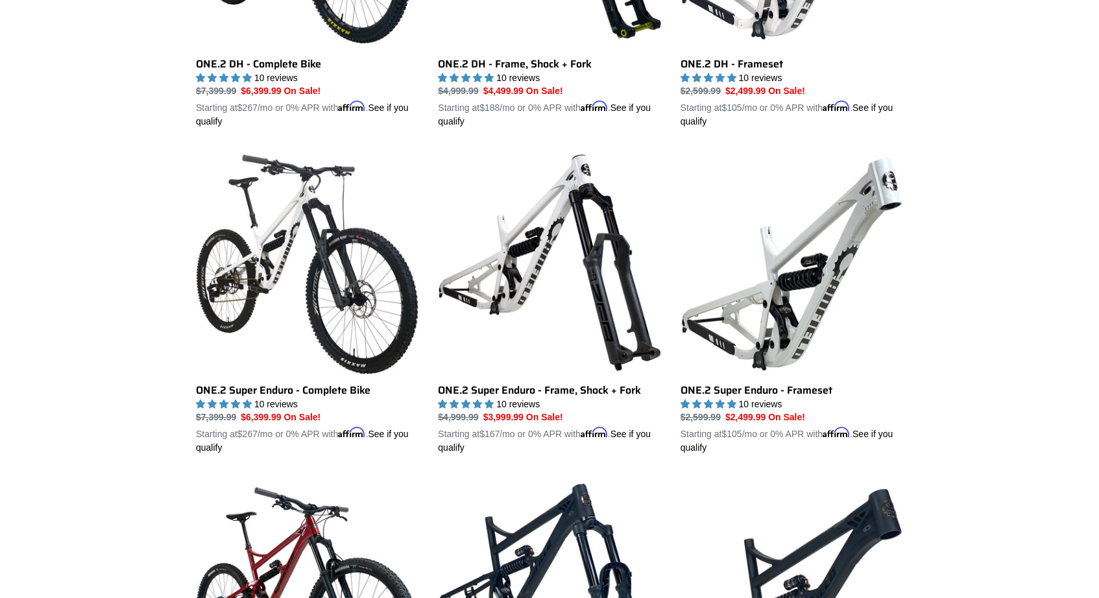
scroll to position [882, 0]
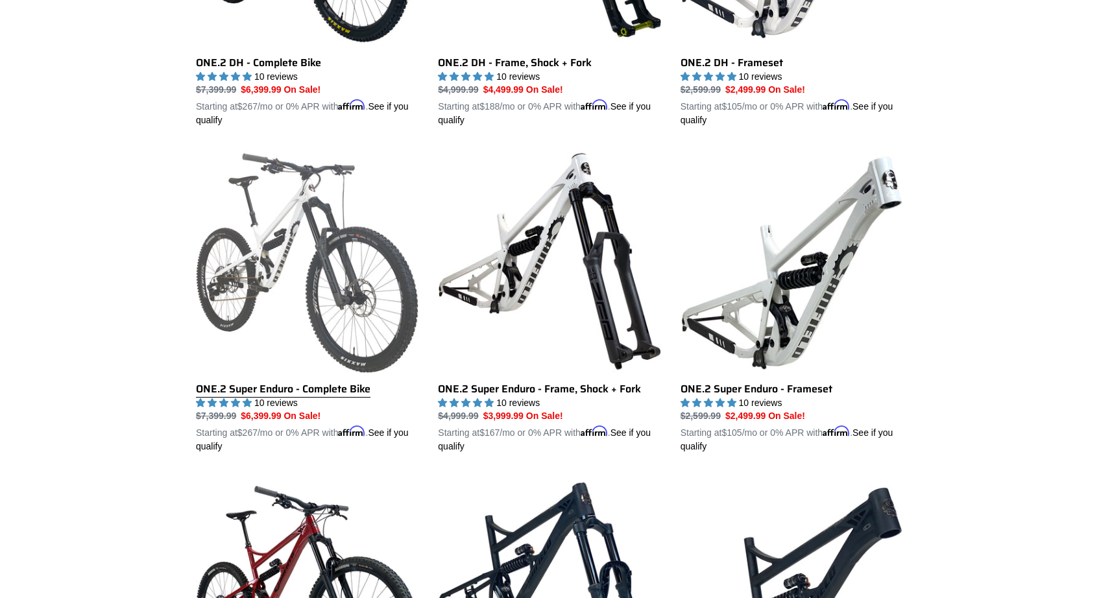
click at [317, 287] on link "ONE.2 Super Enduro - Complete Bike" at bounding box center [307, 302] width 223 height 304
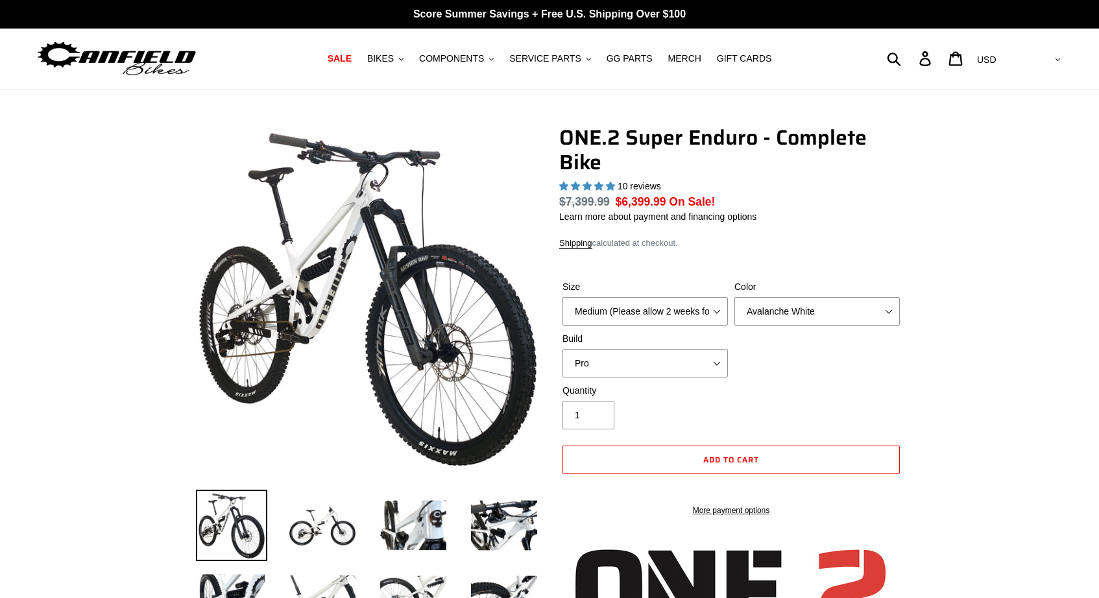
select select "highest-rating"
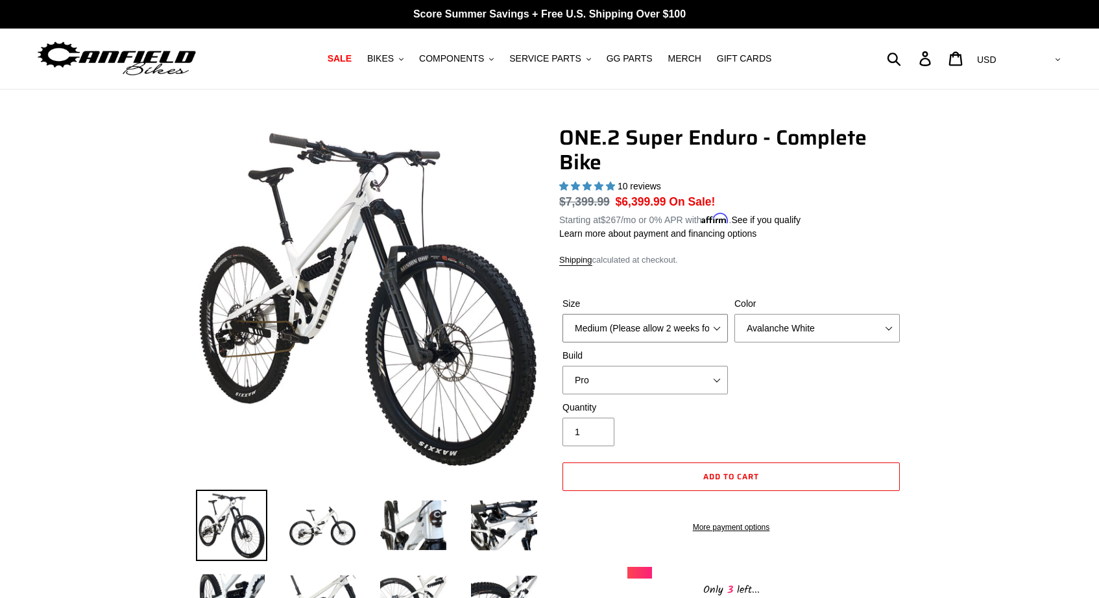
click at [689, 328] on select "Medium (Please allow 2 weeks for delivery) Large (Sold Out)" at bounding box center [644, 328] width 165 height 29
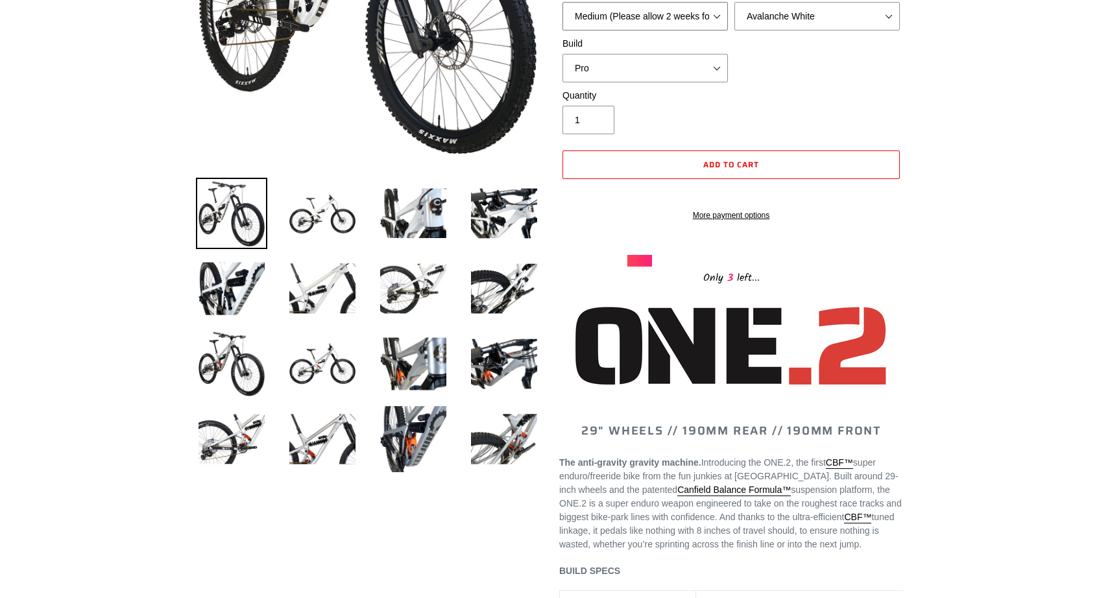
scroll to position [315, 0]
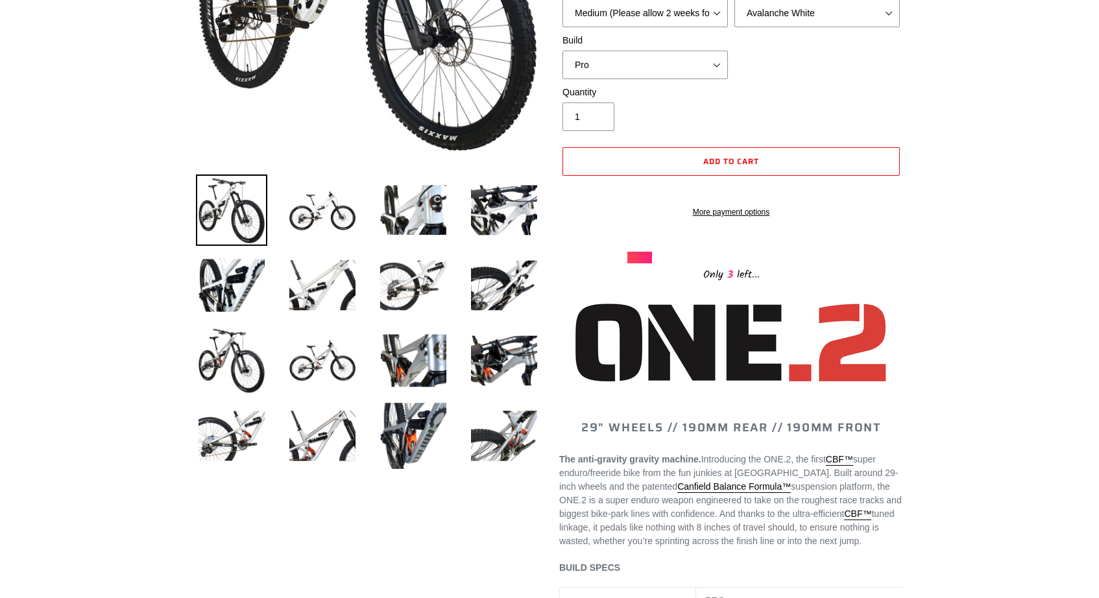
drag, startPoint x: 676, startPoint y: 444, endPoint x: 930, endPoint y: 441, distance: 253.7
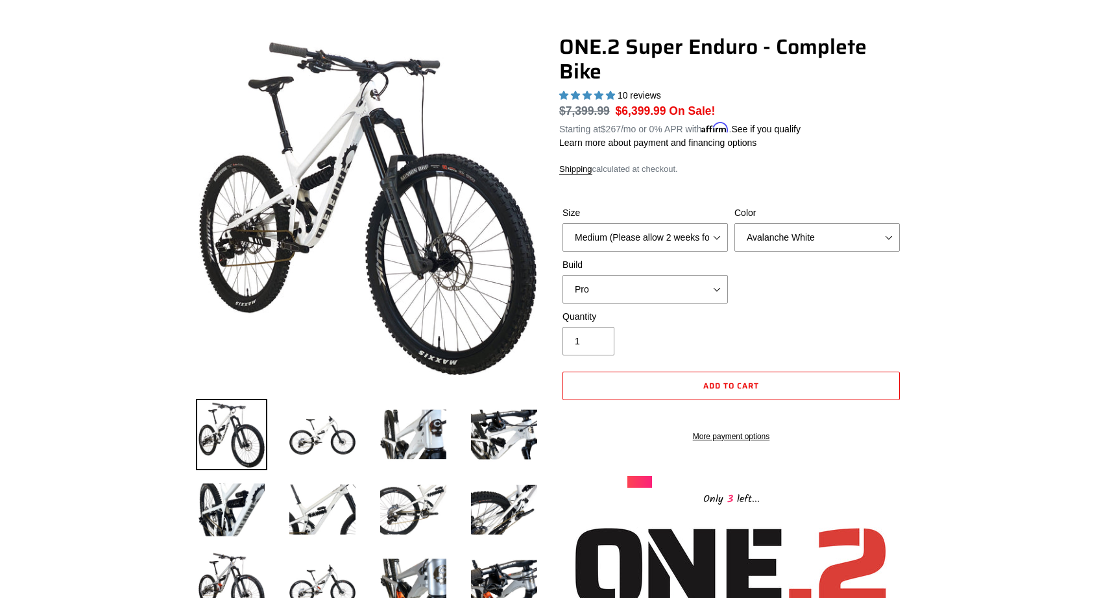
scroll to position [93, 0]
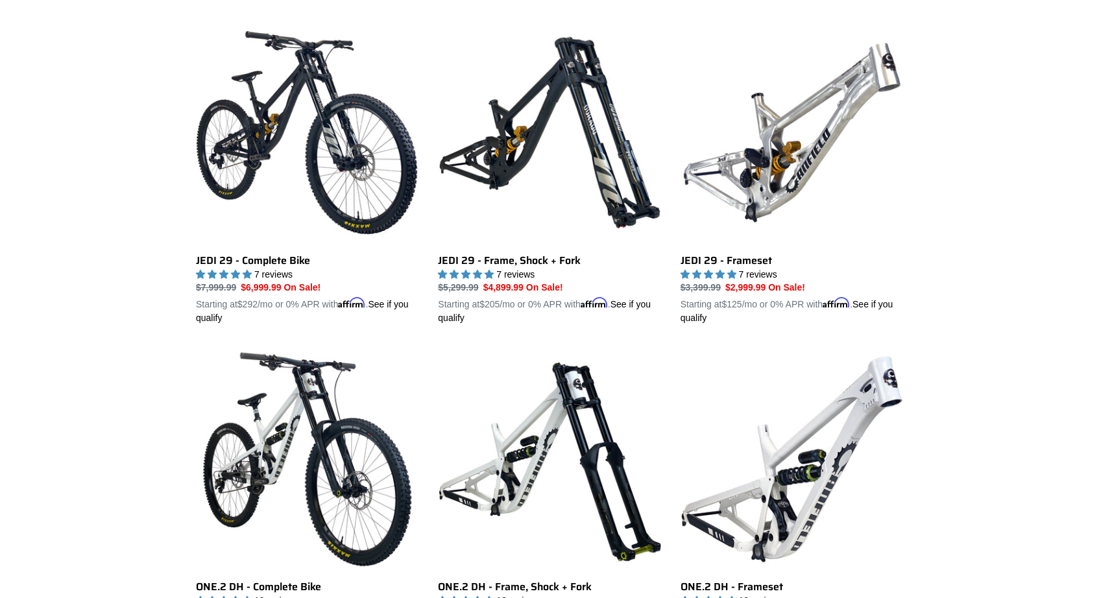
scroll to position [359, 0]
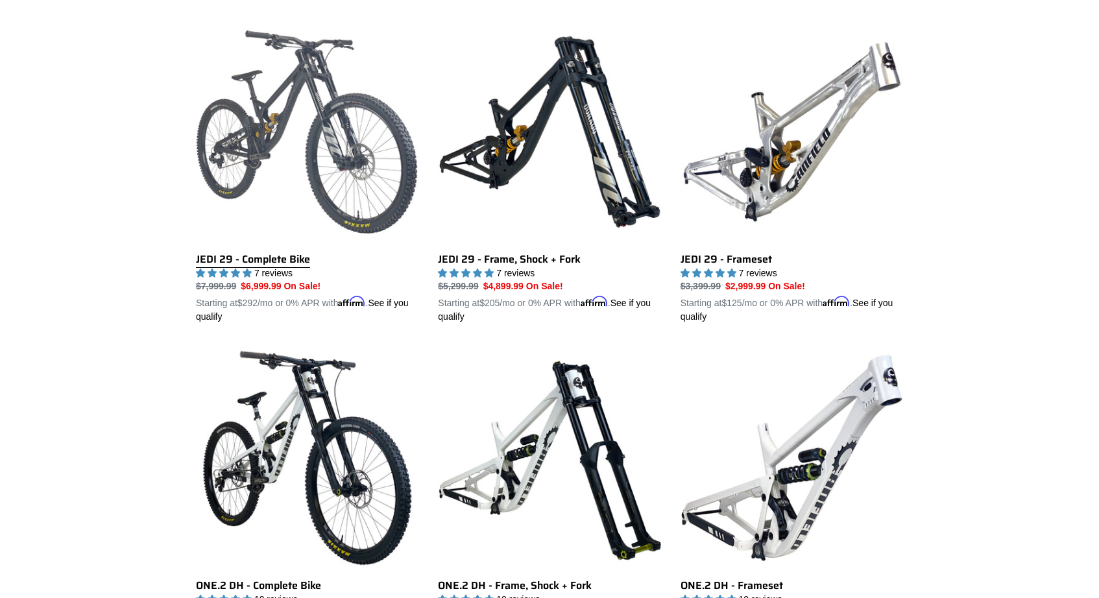
click at [322, 128] on link "JEDI 29 - Complete Bike" at bounding box center [307, 173] width 223 height 304
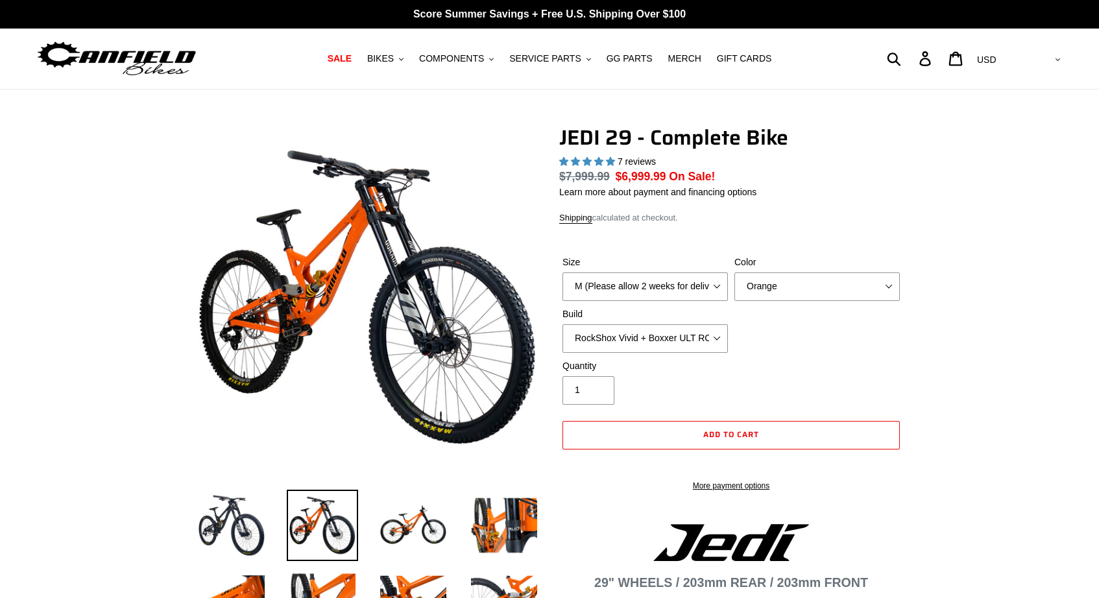
select select "highest-rating"
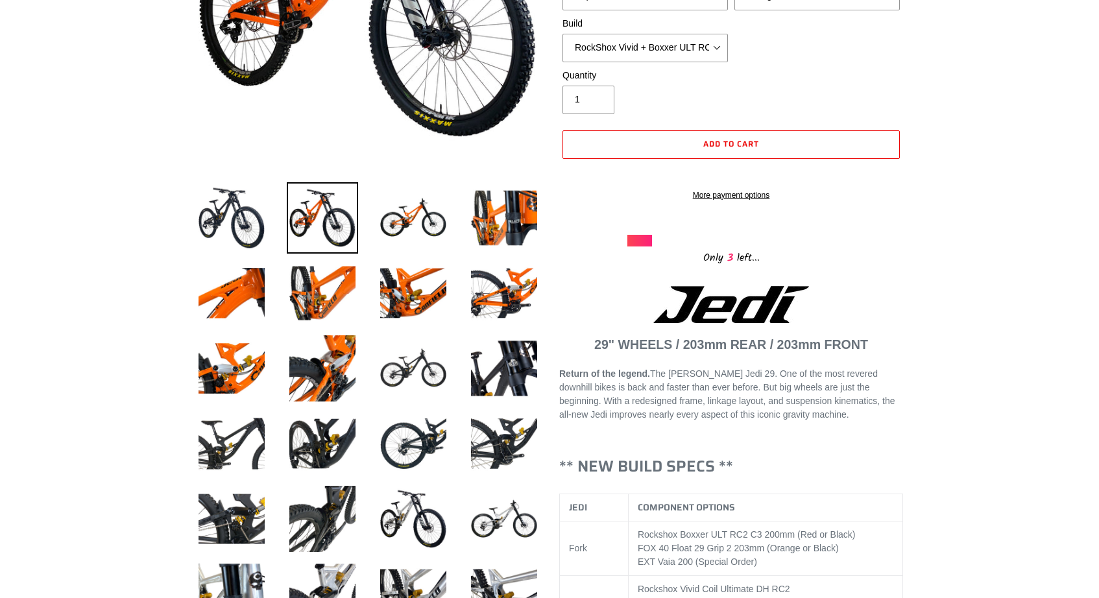
scroll to position [309, 0]
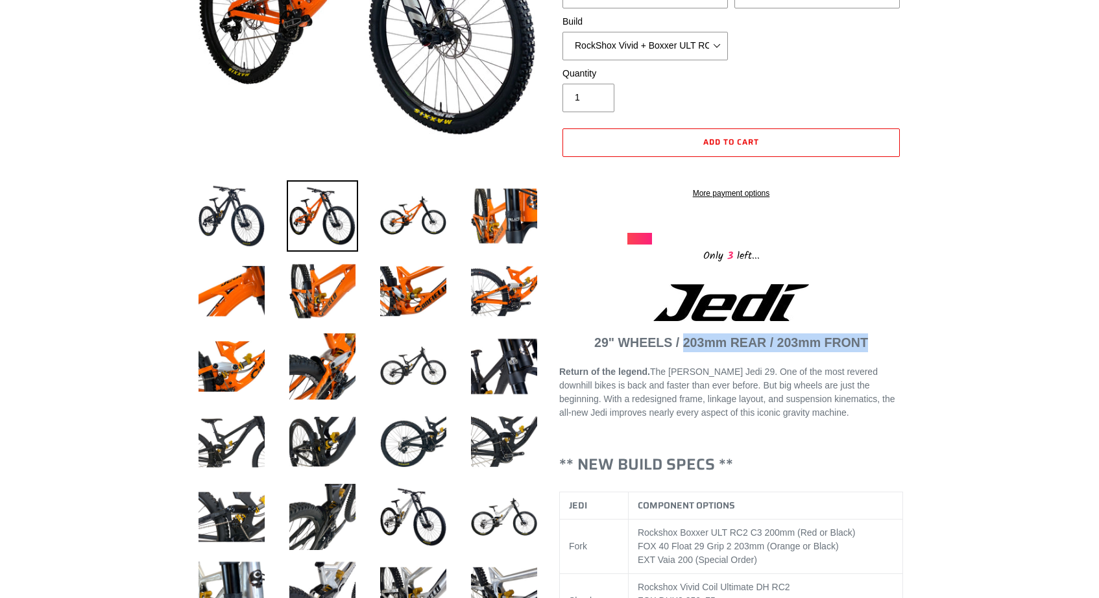
drag, startPoint x: 683, startPoint y: 355, endPoint x: 913, endPoint y: 357, distance: 230.3
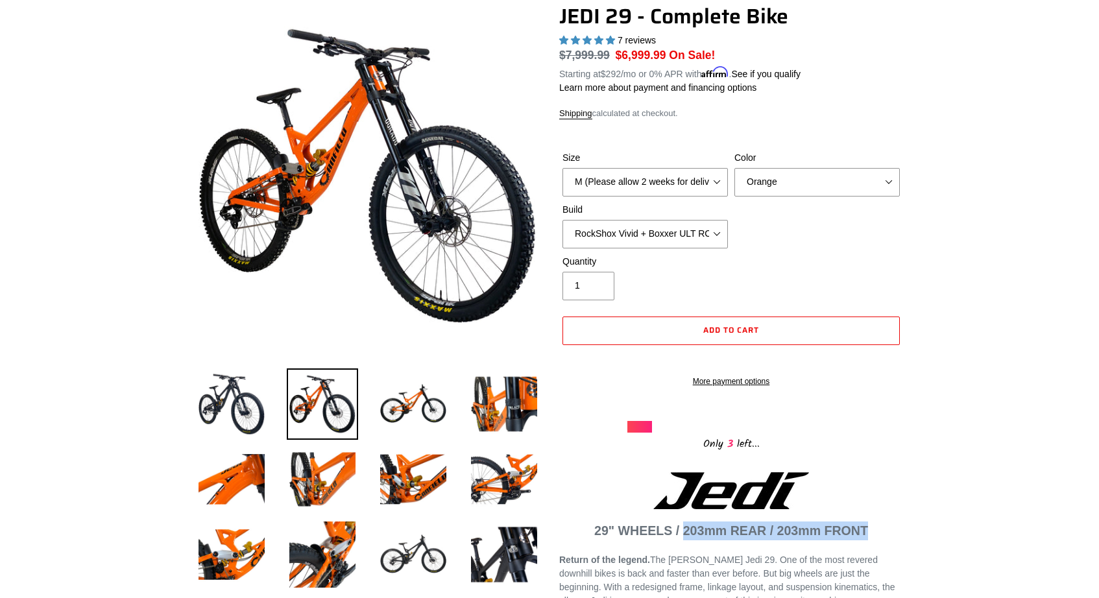
scroll to position [122, 0]
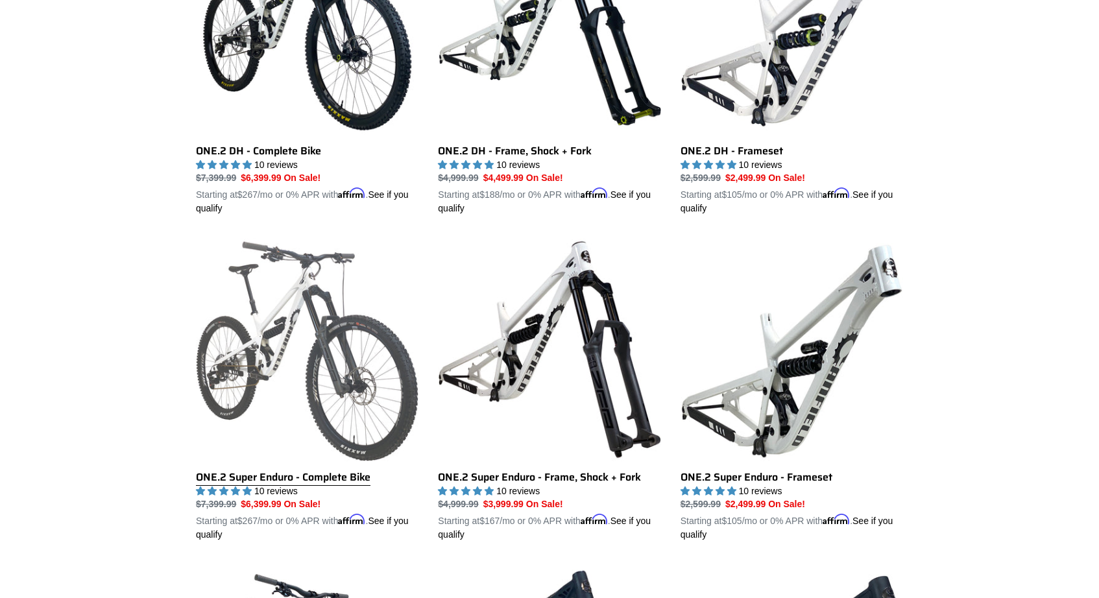
scroll to position [805, 0]
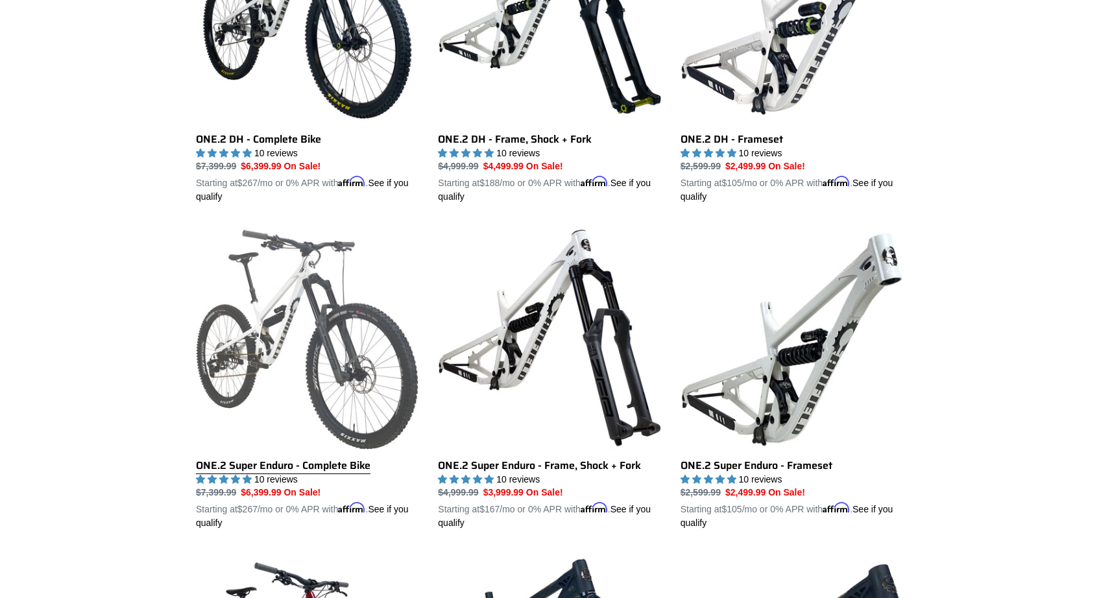
click at [301, 296] on link "ONE.2 Super Enduro - Complete Bike" at bounding box center [307, 378] width 223 height 304
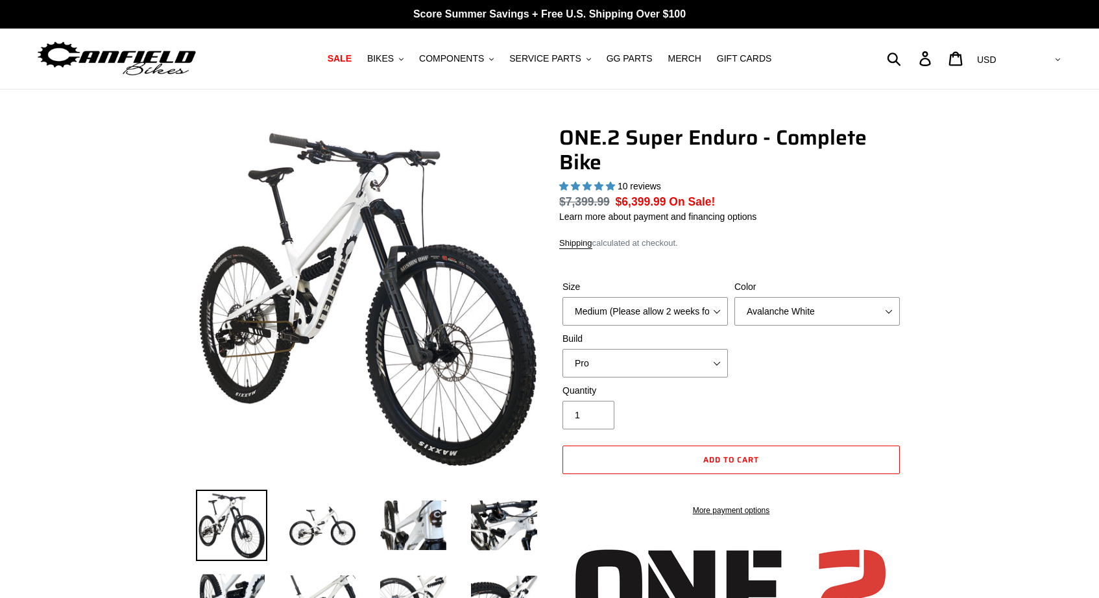
select select "highest-rating"
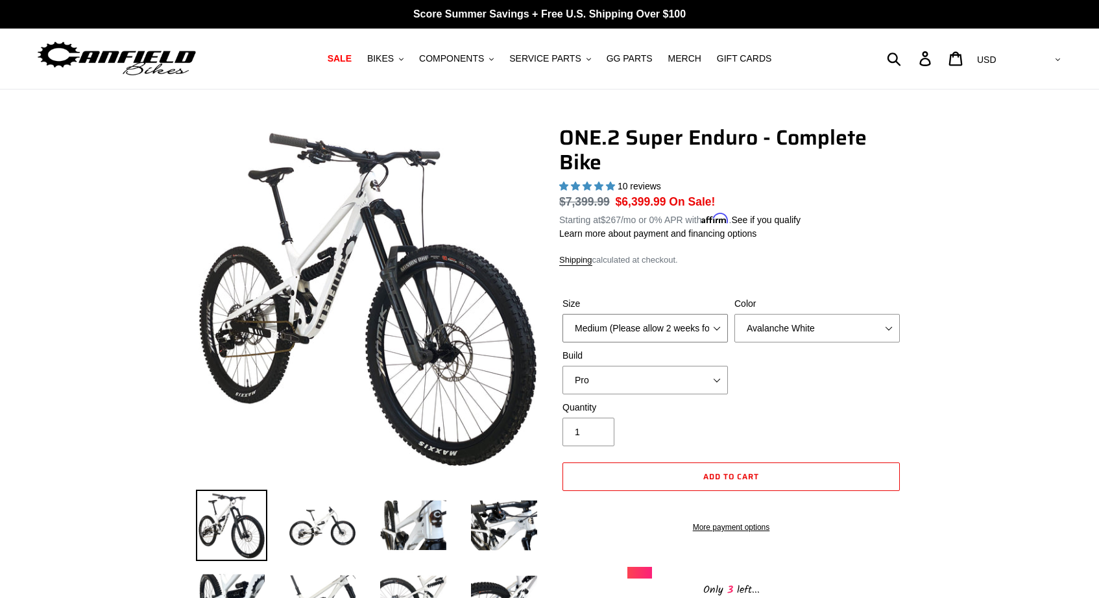
click at [623, 331] on select "Medium (Please allow 2 weeks for delivery) Large (Sold Out)" at bounding box center [644, 328] width 165 height 29
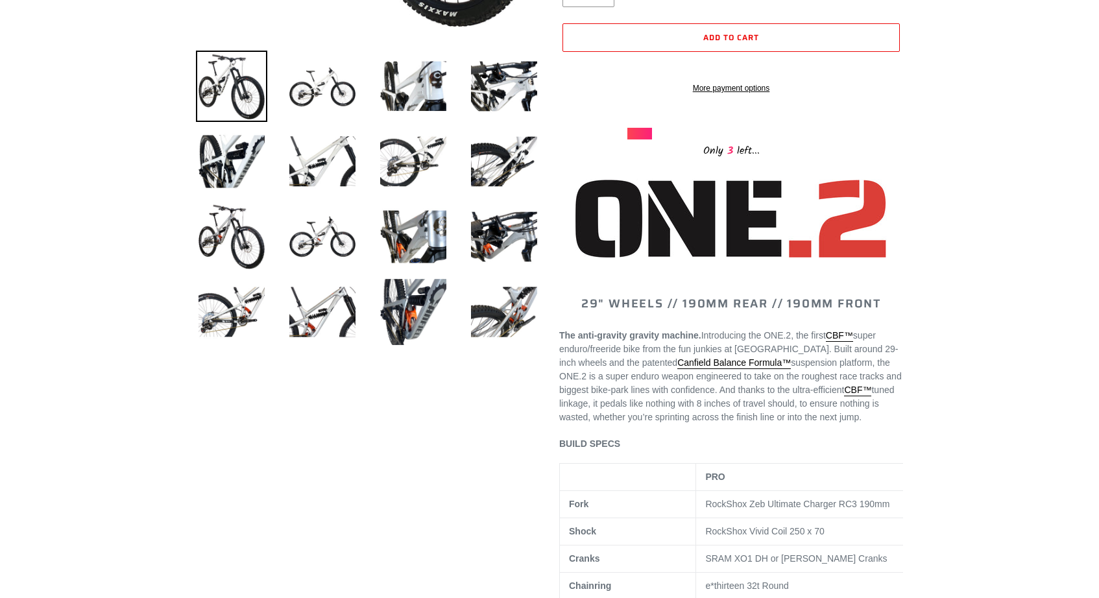
scroll to position [435, 0]
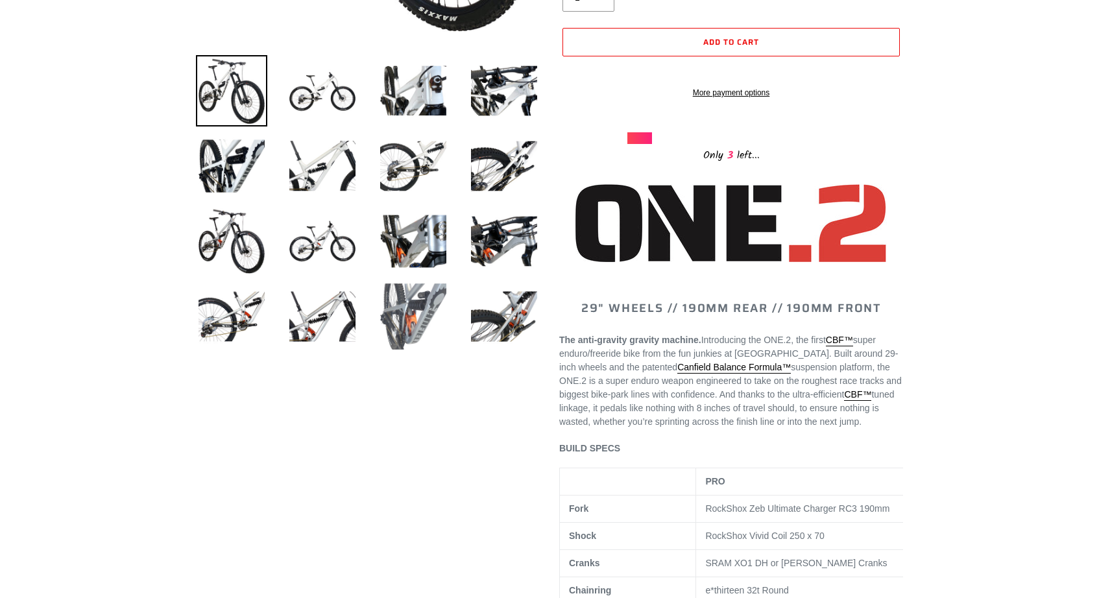
click at [385, 298] on img at bounding box center [413, 316] width 71 height 71
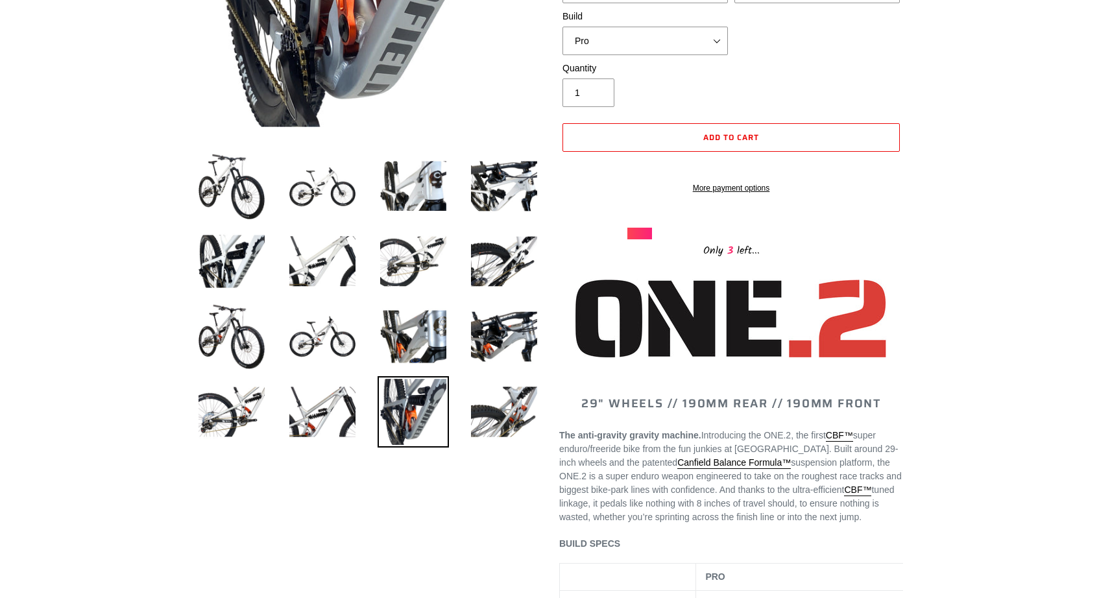
scroll to position [417, 0]
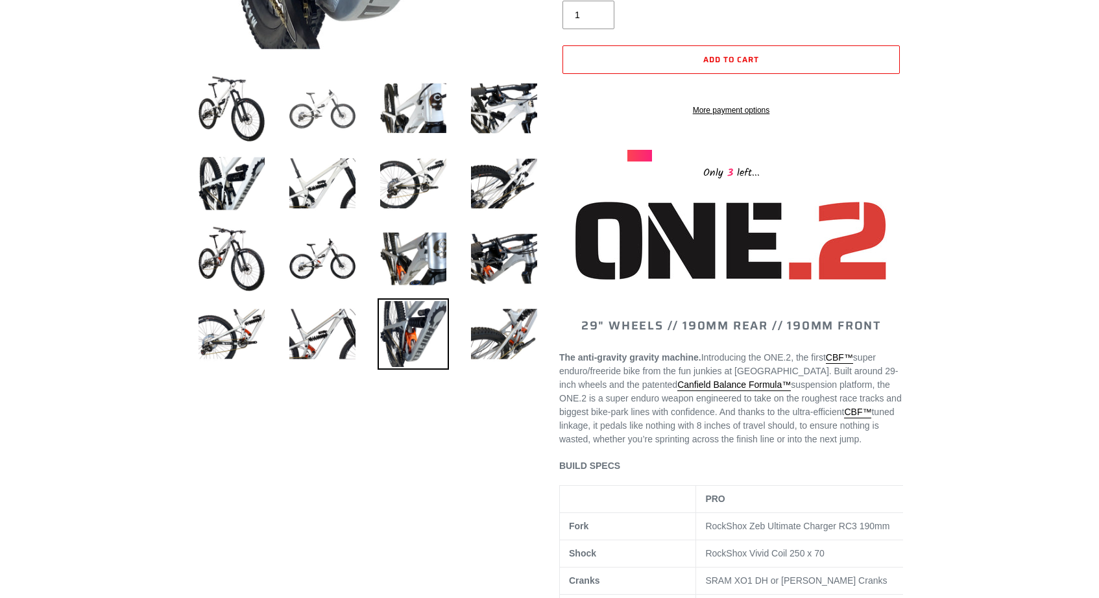
click at [336, 100] on img at bounding box center [322, 108] width 71 height 71
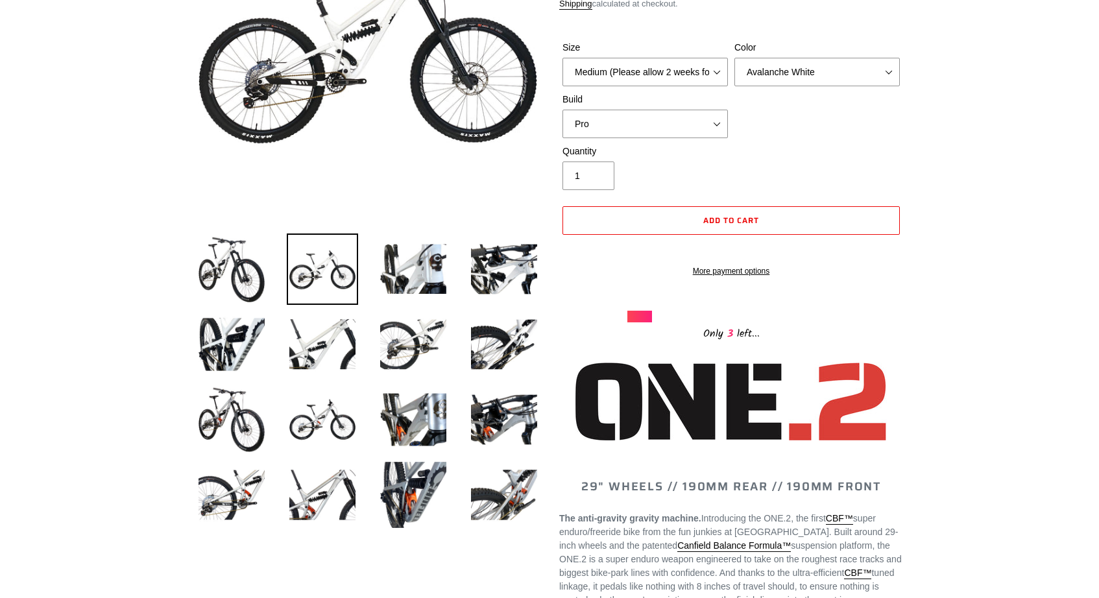
scroll to position [257, 0]
click at [425, 513] on img at bounding box center [413, 494] width 71 height 71
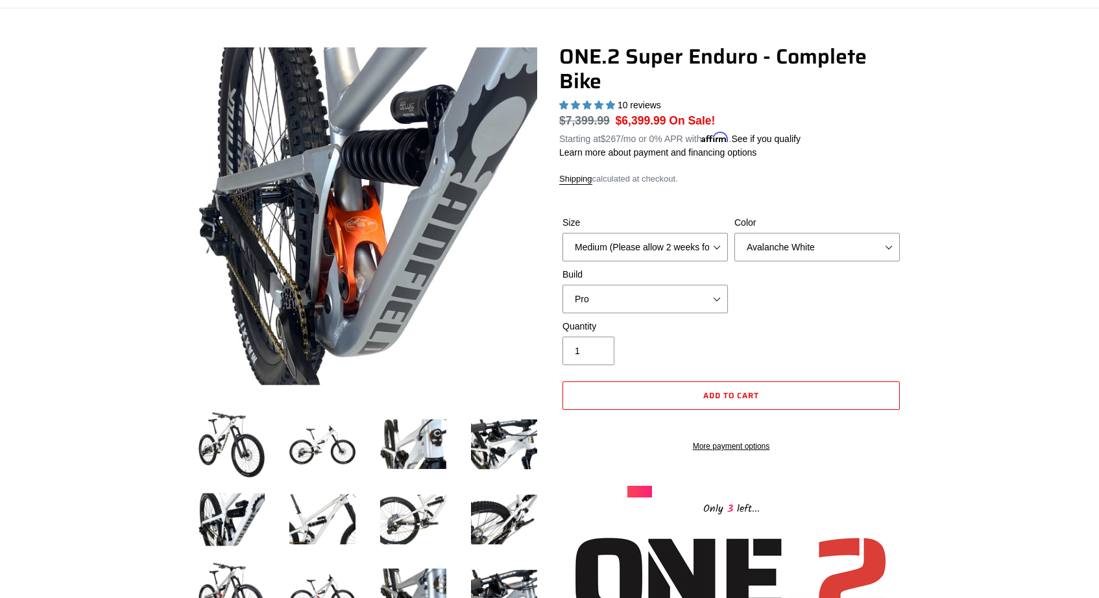
scroll to position [82, 0]
click at [769, 242] on select "Avalanche White Bentonite Grey" at bounding box center [816, 246] width 165 height 29
select select "Bentonite Grey"
click at [734, 232] on select "Avalanche White Bentonite Grey" at bounding box center [816, 246] width 165 height 29
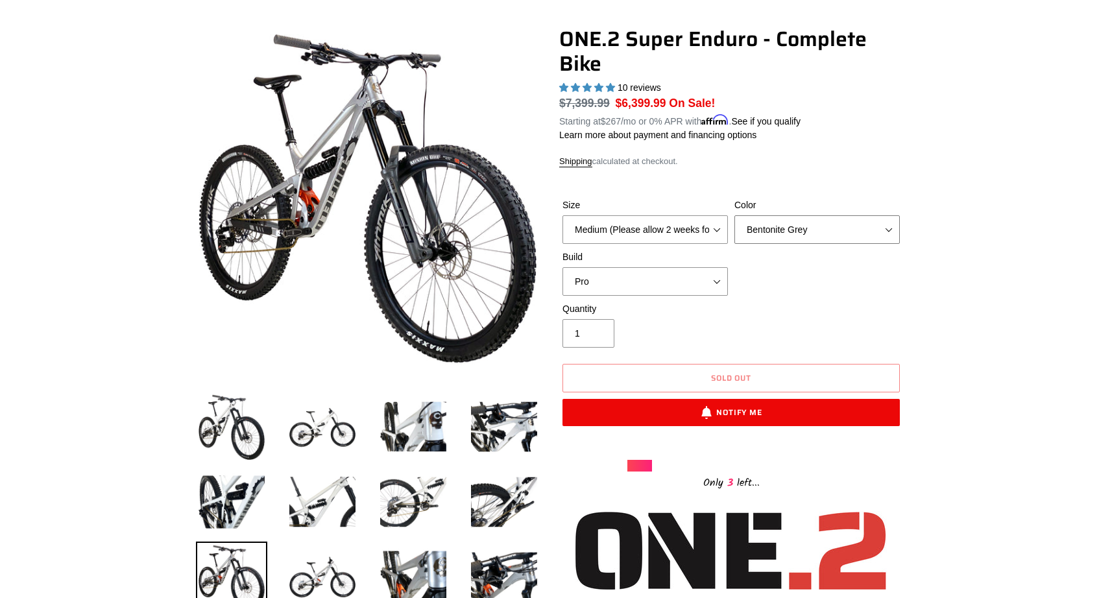
scroll to position [110, 0]
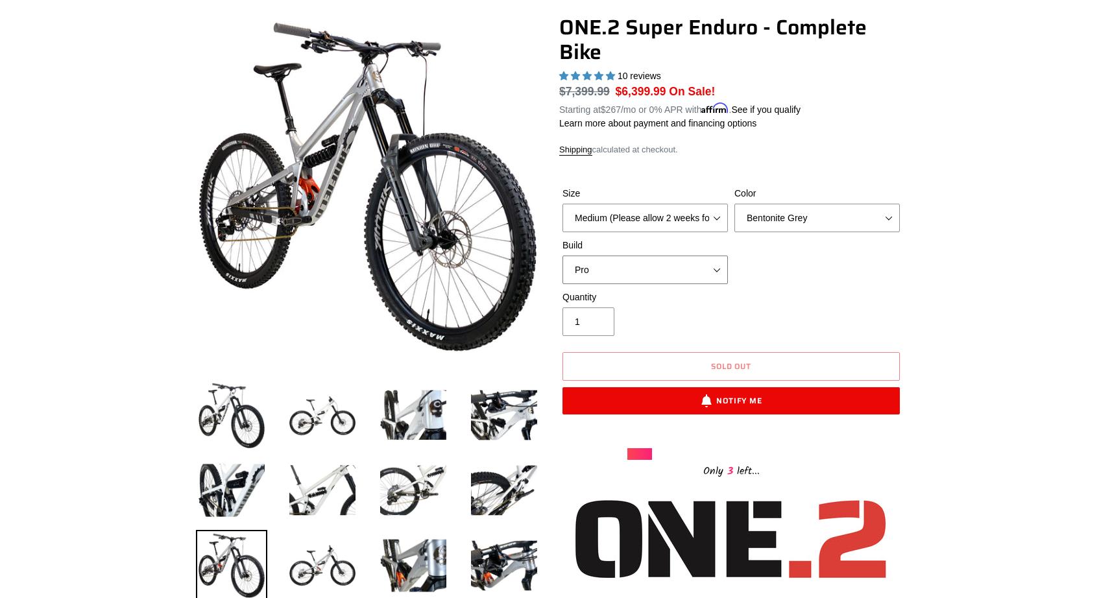
click at [710, 266] on select "Pro" at bounding box center [644, 270] width 165 height 29
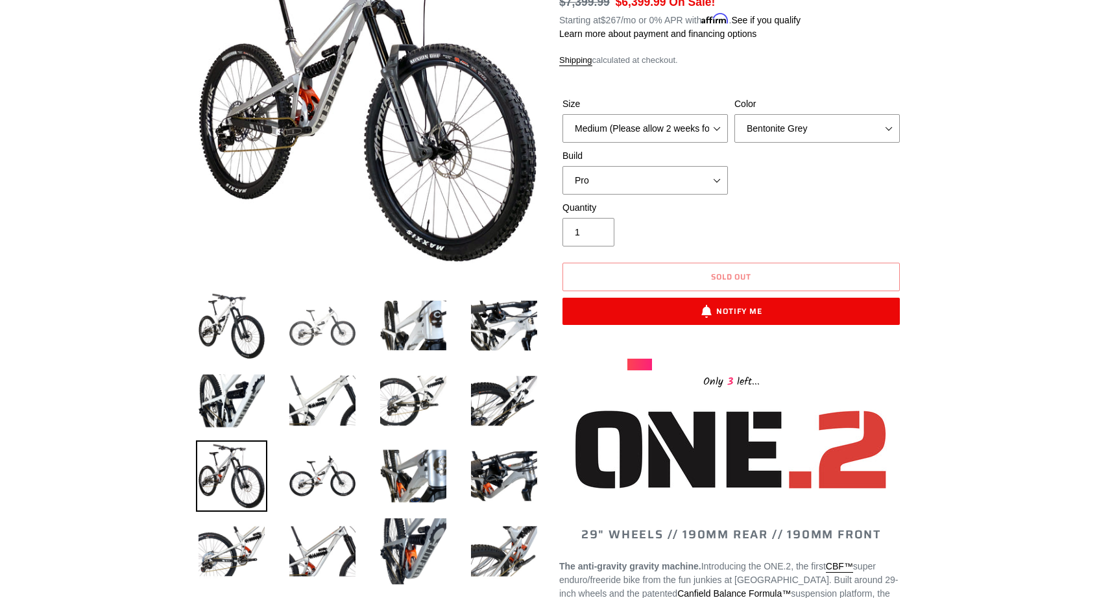
click at [315, 317] on img at bounding box center [322, 325] width 71 height 71
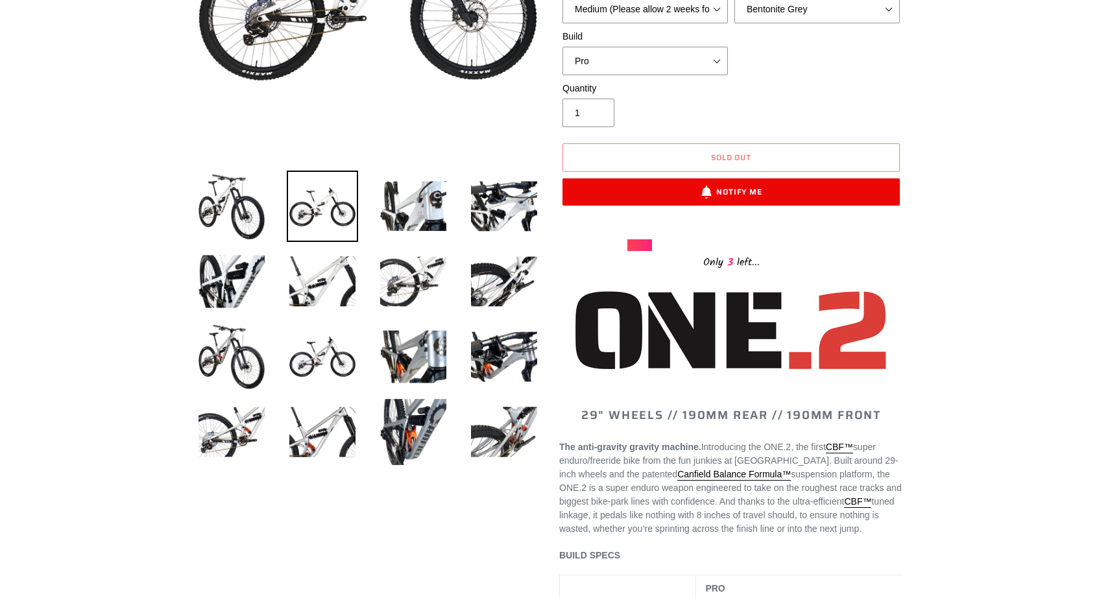
scroll to position [318, 0]
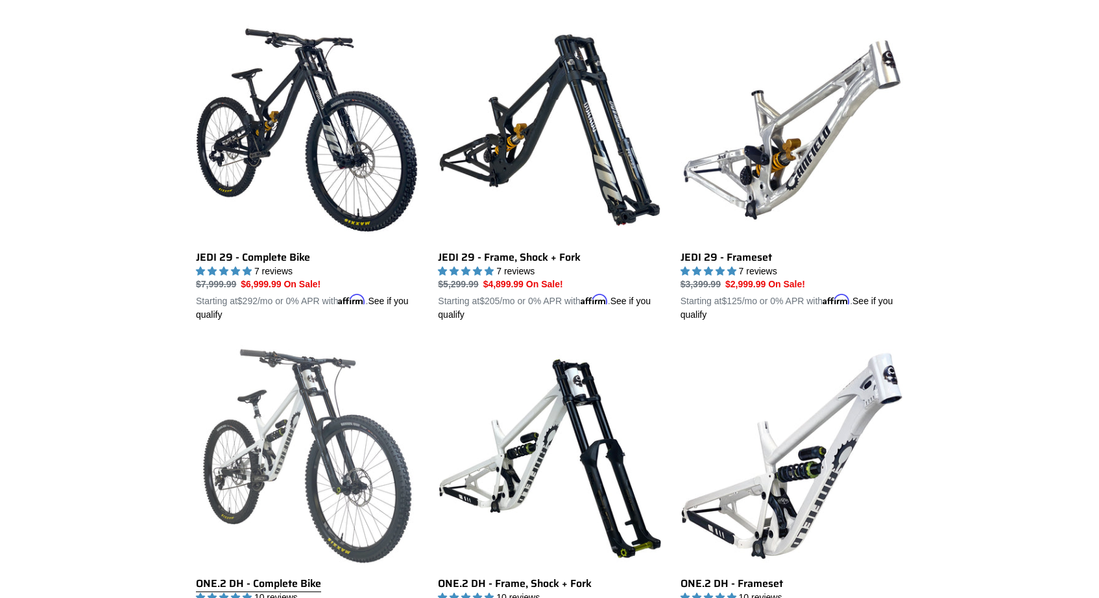
scroll to position [361, 0]
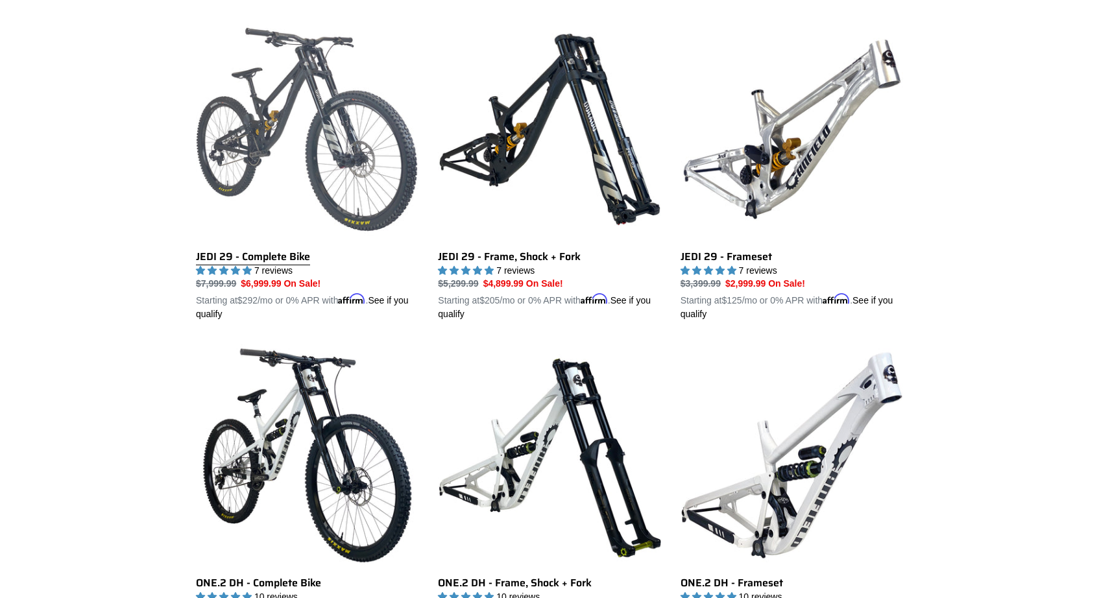
click at [346, 135] on link "JEDI 29 - Complete Bike" at bounding box center [307, 170] width 223 height 304
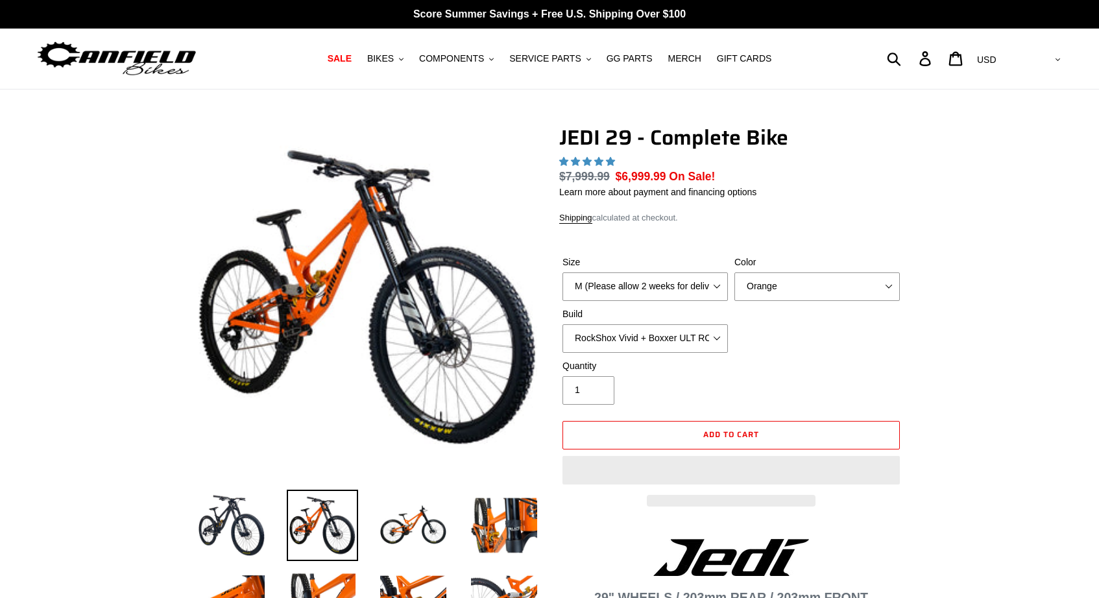
select select "highest-rating"
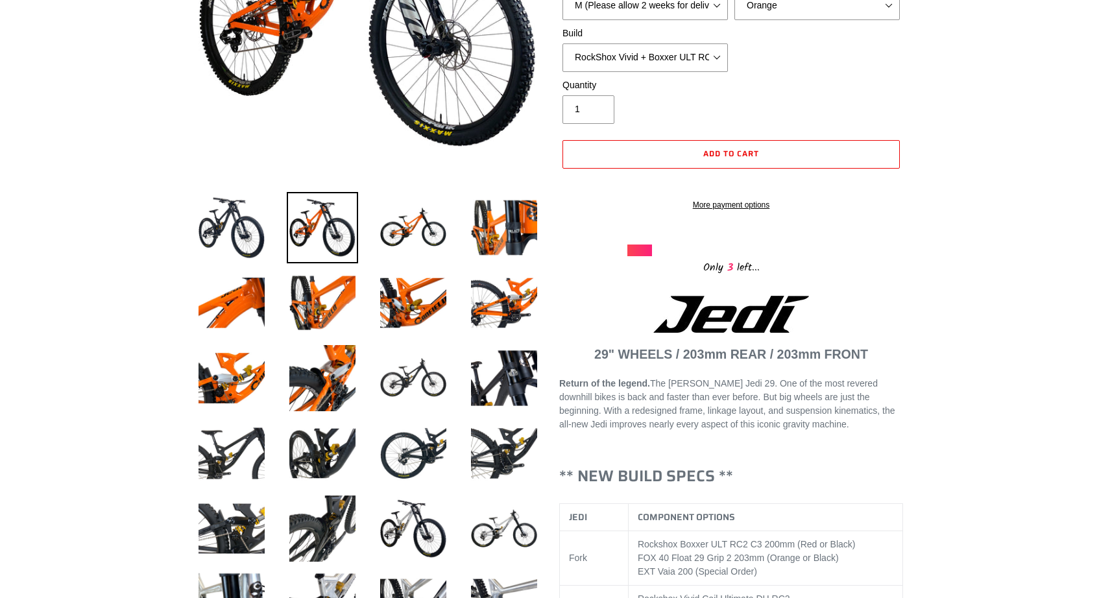
scroll to position [301, 0]
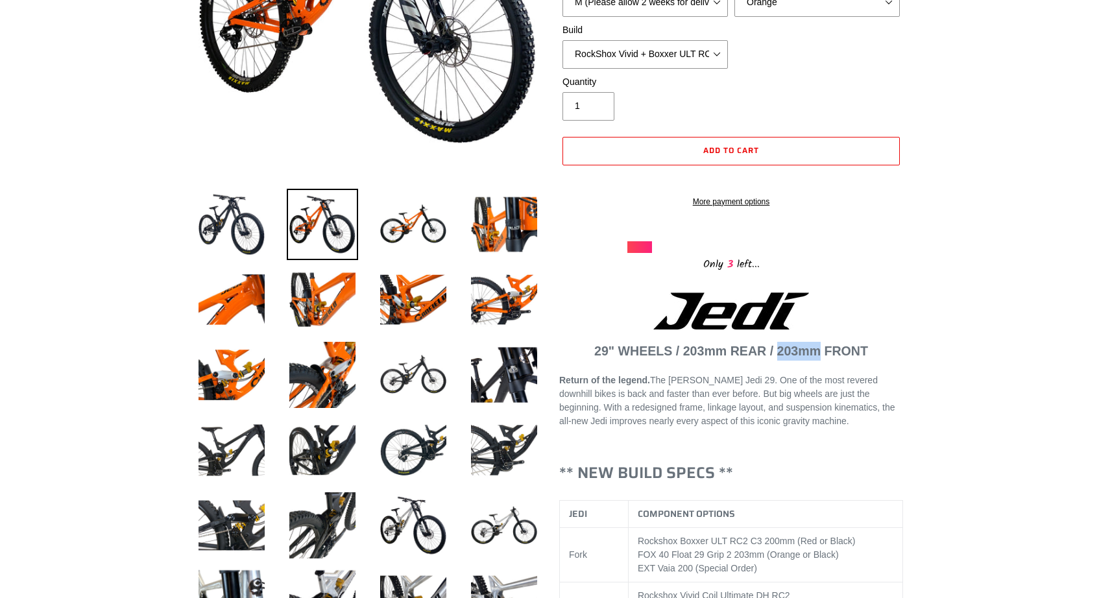
drag, startPoint x: 778, startPoint y: 368, endPoint x: 816, endPoint y: 369, distance: 38.3
click at [816, 358] on strong "29" WHEELS / 203mm REAR / 203mm FRONT" at bounding box center [731, 351] width 274 height 14
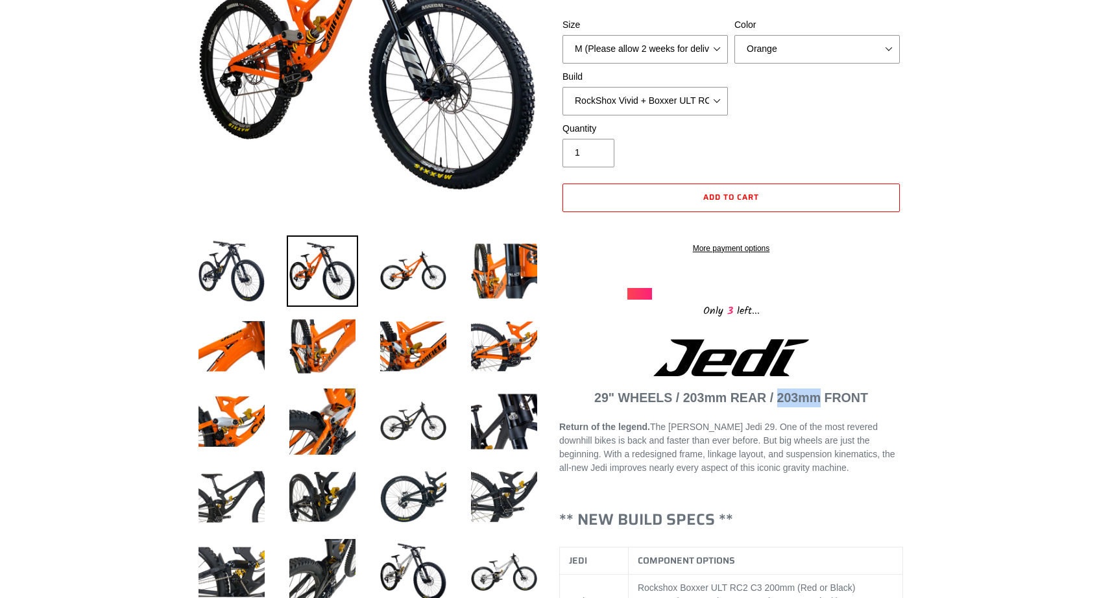
scroll to position [250, 0]
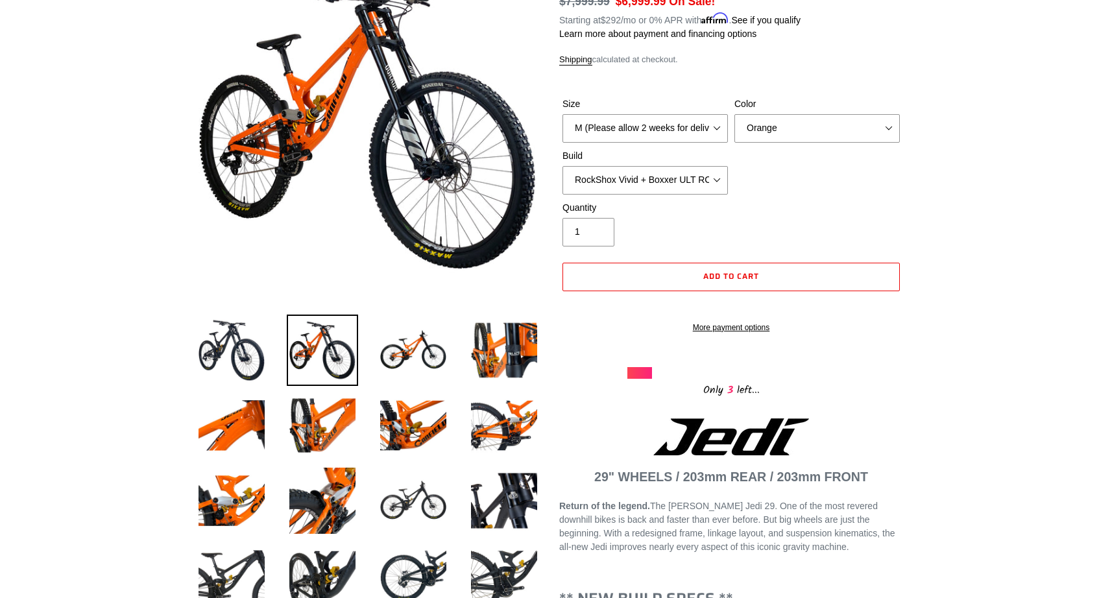
scroll to position [149, 0]
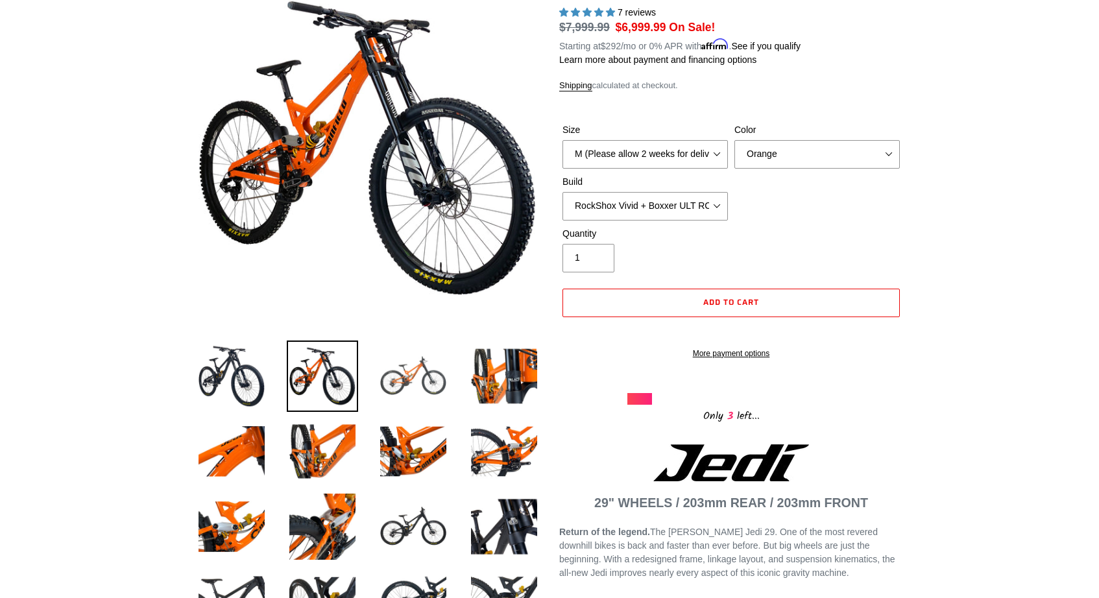
click at [417, 387] on img at bounding box center [413, 376] width 71 height 71
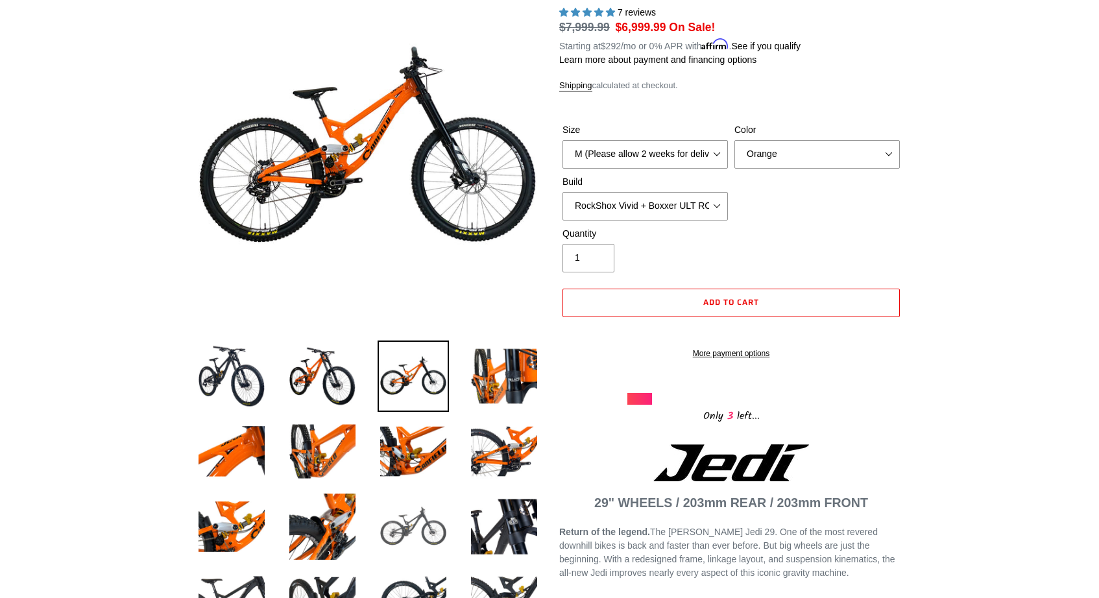
click at [430, 546] on img at bounding box center [413, 526] width 71 height 71
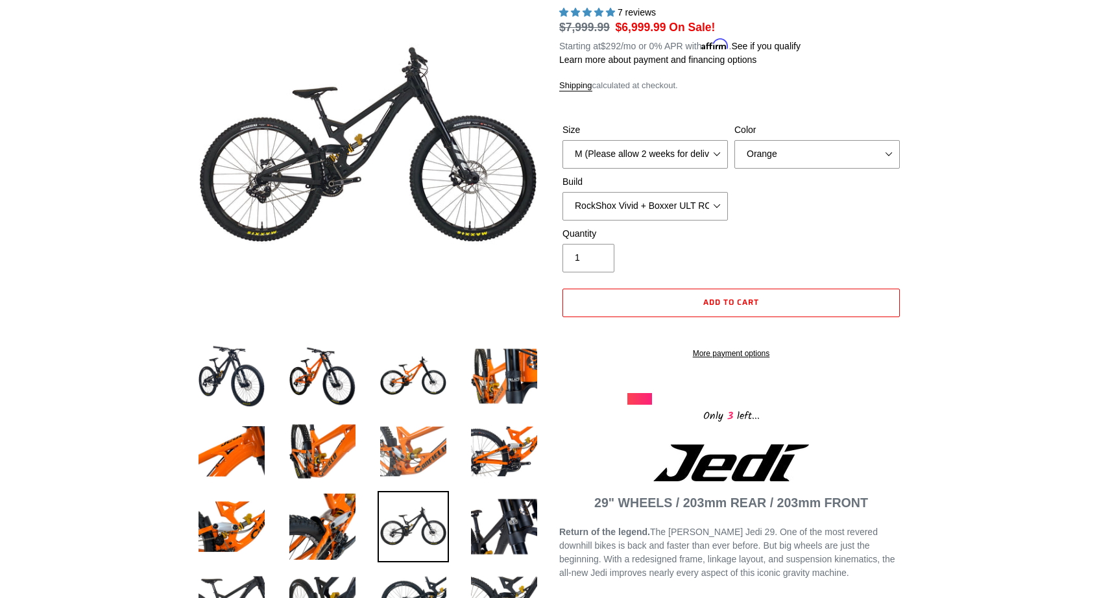
scroll to position [271, 0]
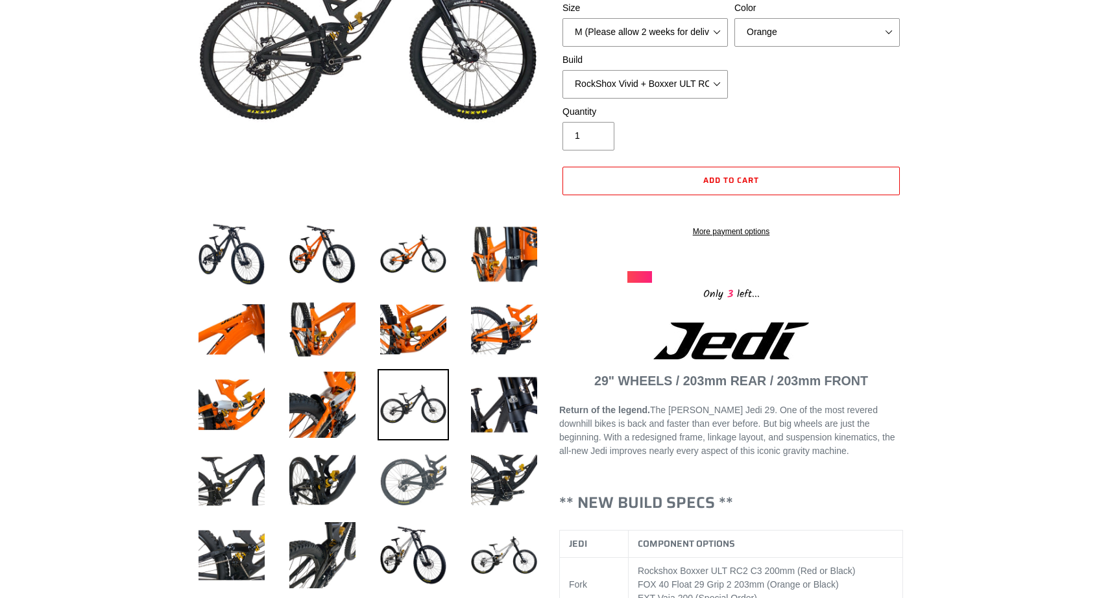
click at [406, 477] on img at bounding box center [413, 479] width 71 height 71
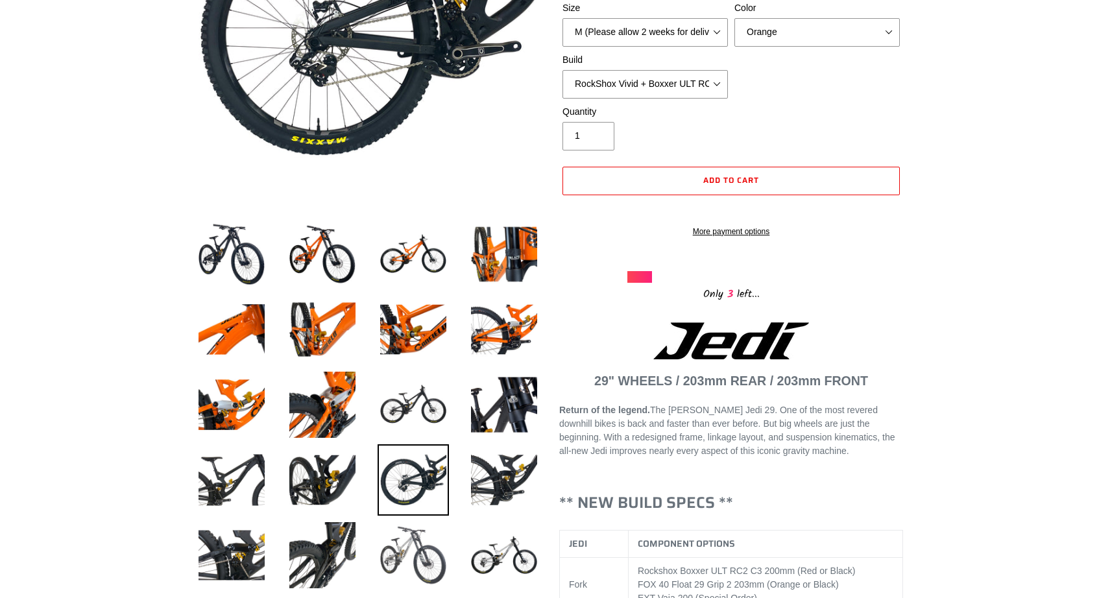
click at [426, 562] on img at bounding box center [413, 555] width 71 height 71
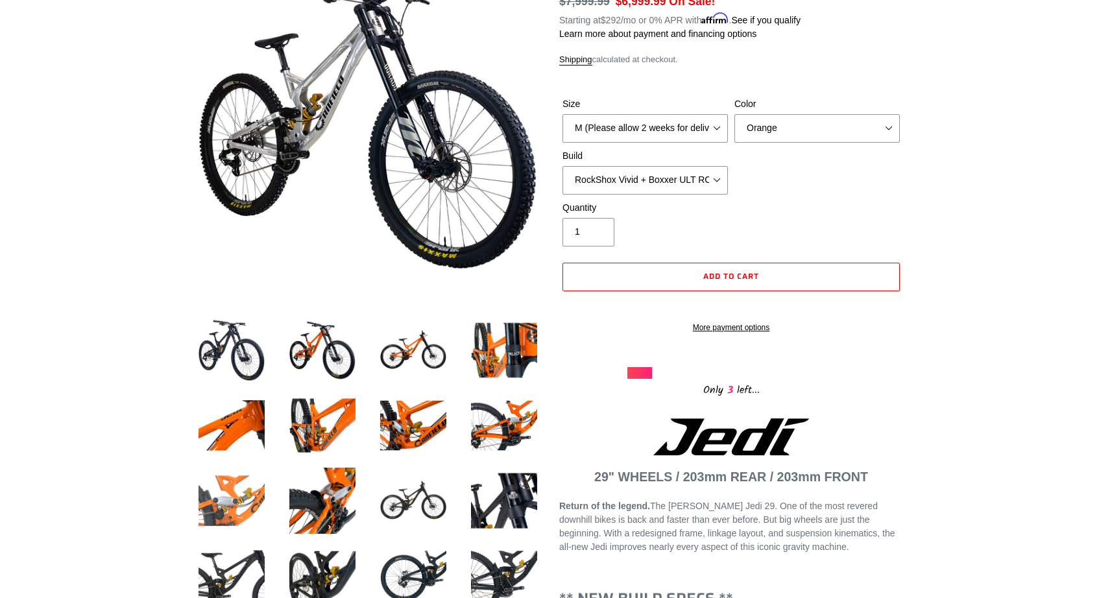
scroll to position [154, 0]
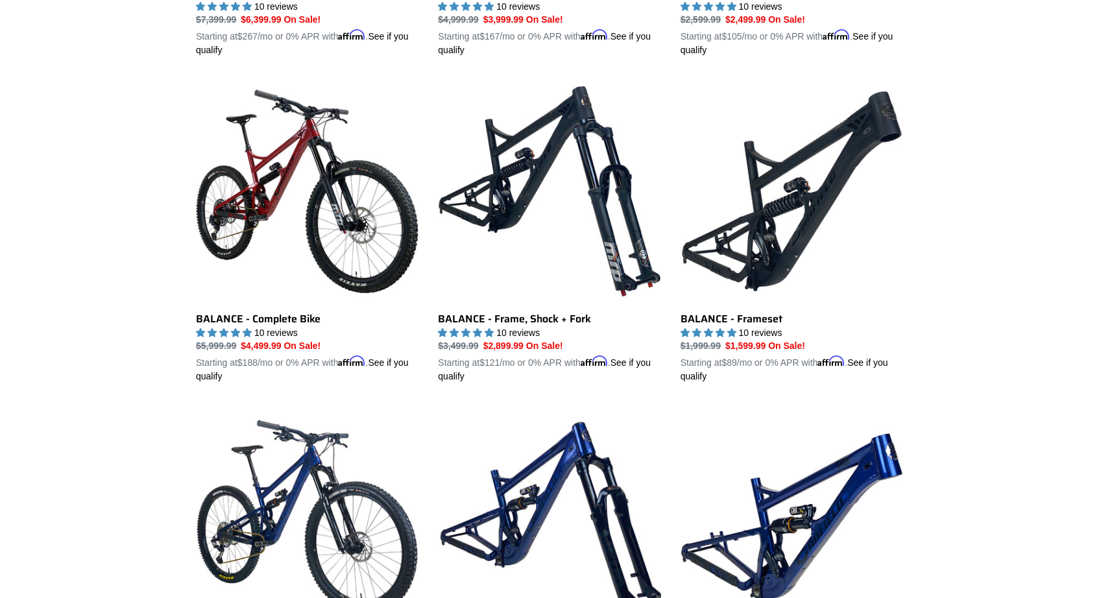
scroll to position [1279, 0]
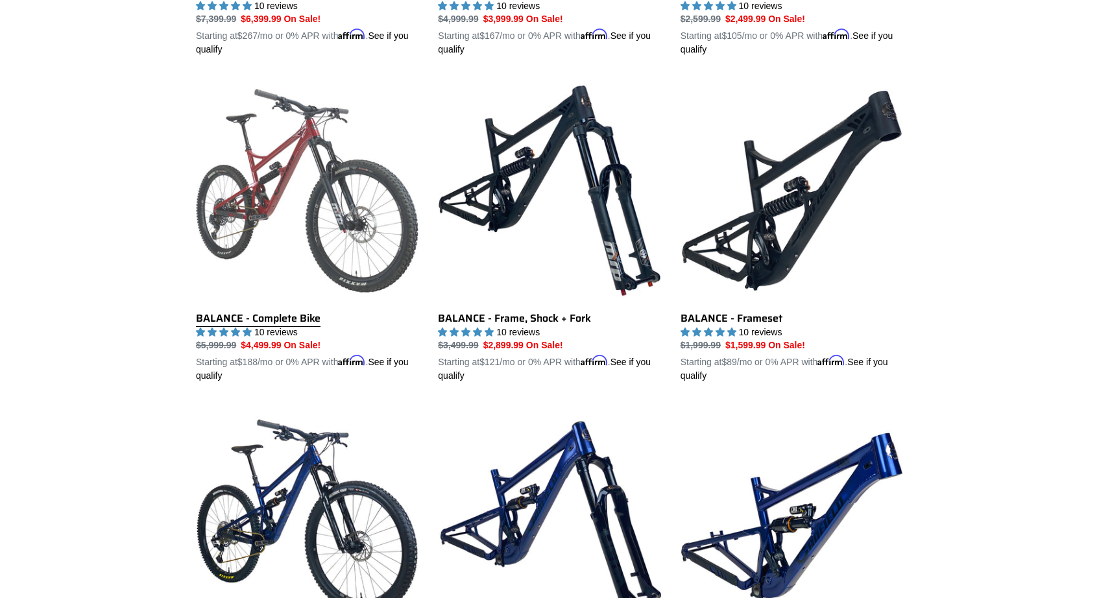
click at [343, 210] on link "BALANCE - Complete Bike" at bounding box center [307, 231] width 223 height 304
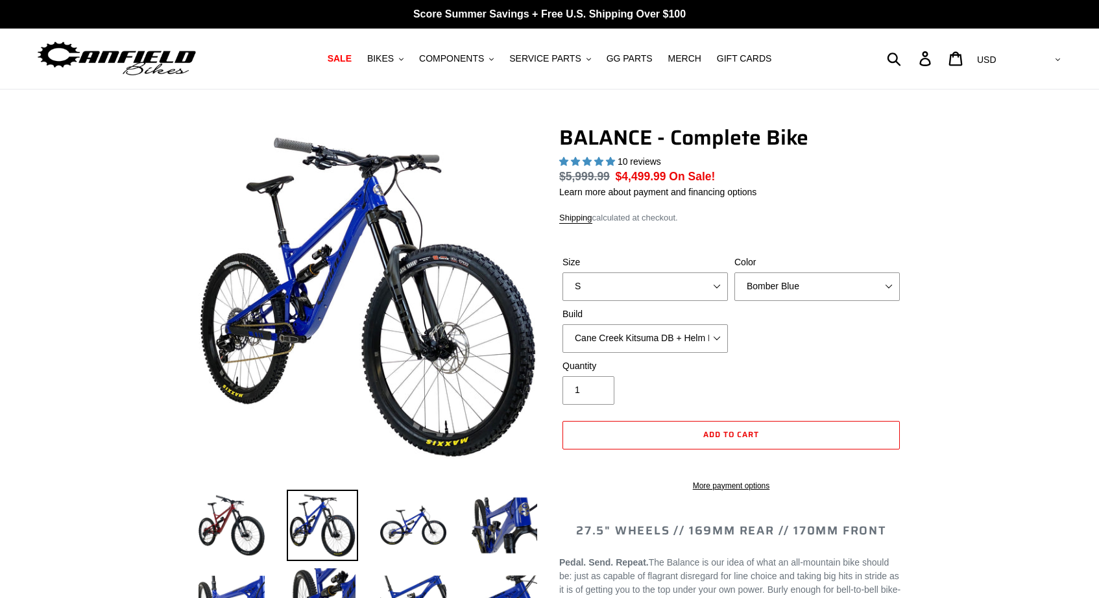
select select "highest-rating"
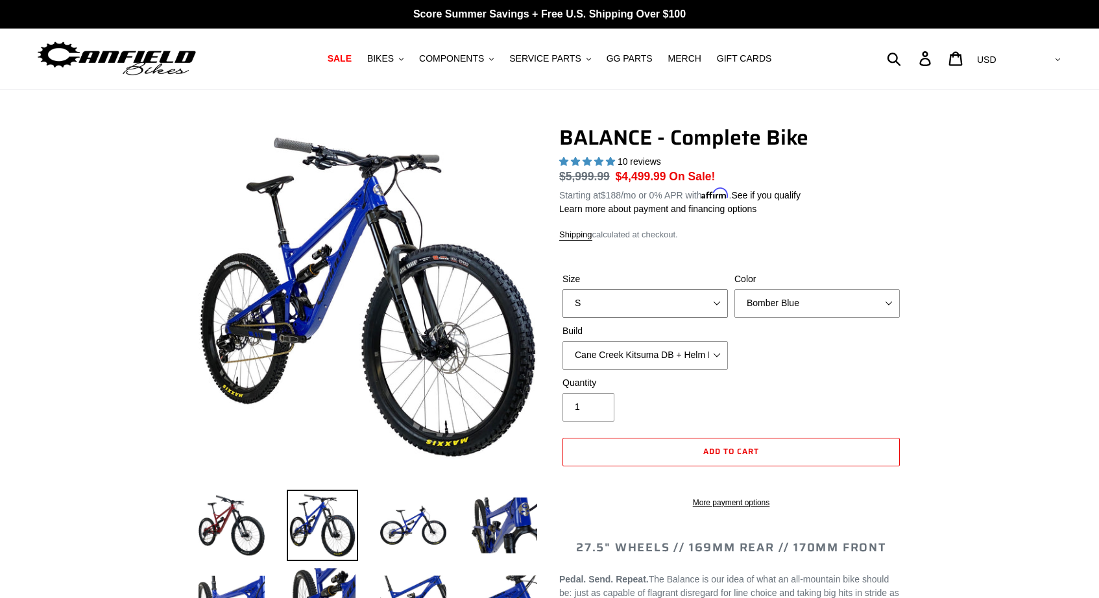
click at [721, 300] on select "S M L XL" at bounding box center [644, 303] width 165 height 29
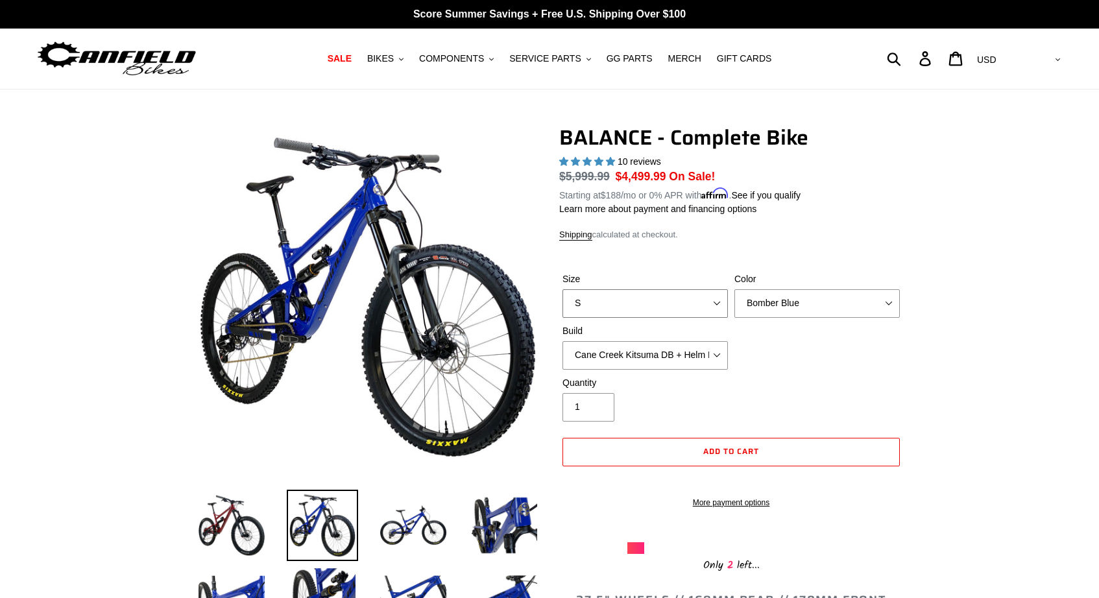
select select "L"
click at [562, 289] on select "S M L XL" at bounding box center [644, 303] width 165 height 29
click at [793, 296] on select "Bomber Blue Goat's Blood Stealth Black" at bounding box center [816, 303] width 165 height 29
select select "Goat's Blood"
click at [734, 289] on select "Bomber Blue Goat's Blood Stealth Black" at bounding box center [816, 303] width 165 height 29
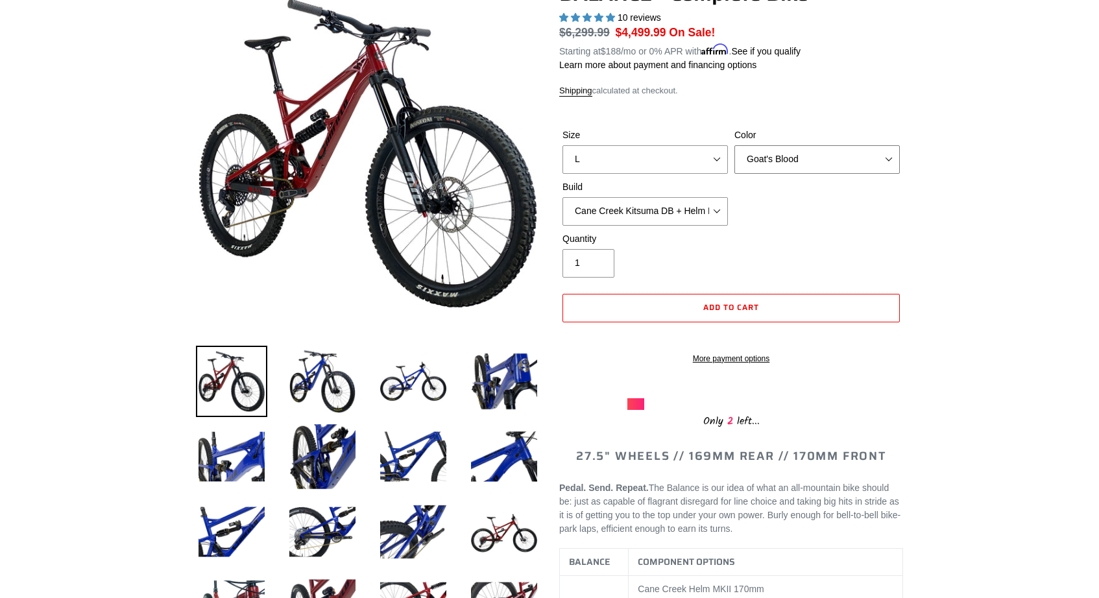
scroll to position [145, 0]
drag, startPoint x: 574, startPoint y: 473, endPoint x: 668, endPoint y: 474, distance: 93.4
click at [668, 463] on h2 "27.5" WHEELS // 169MM REAR // 170MM FRONT" at bounding box center [731, 456] width 344 height 14
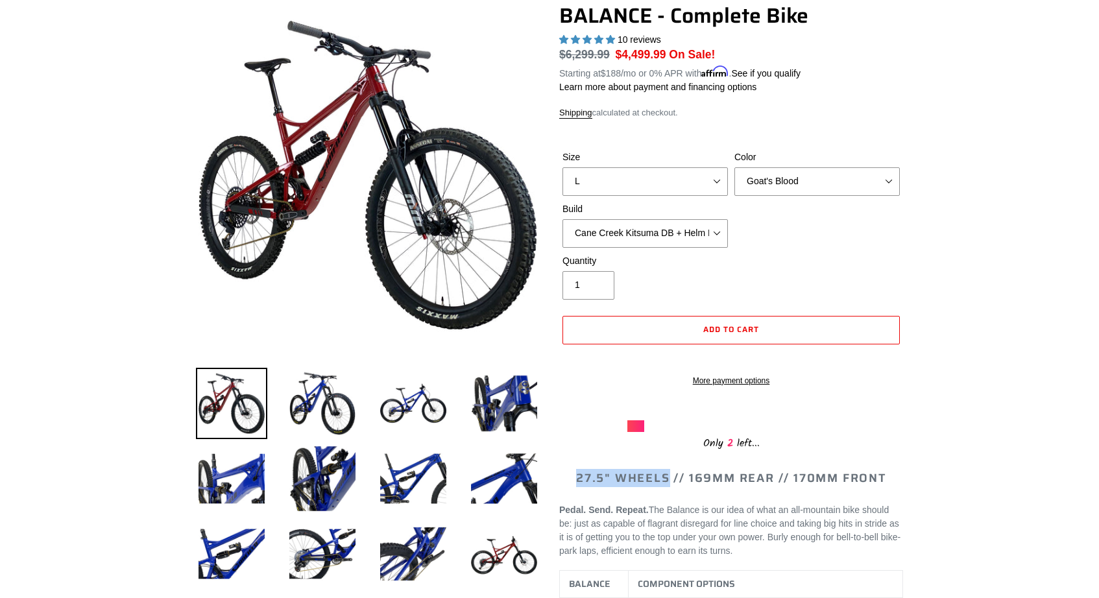
scroll to position [123, 0]
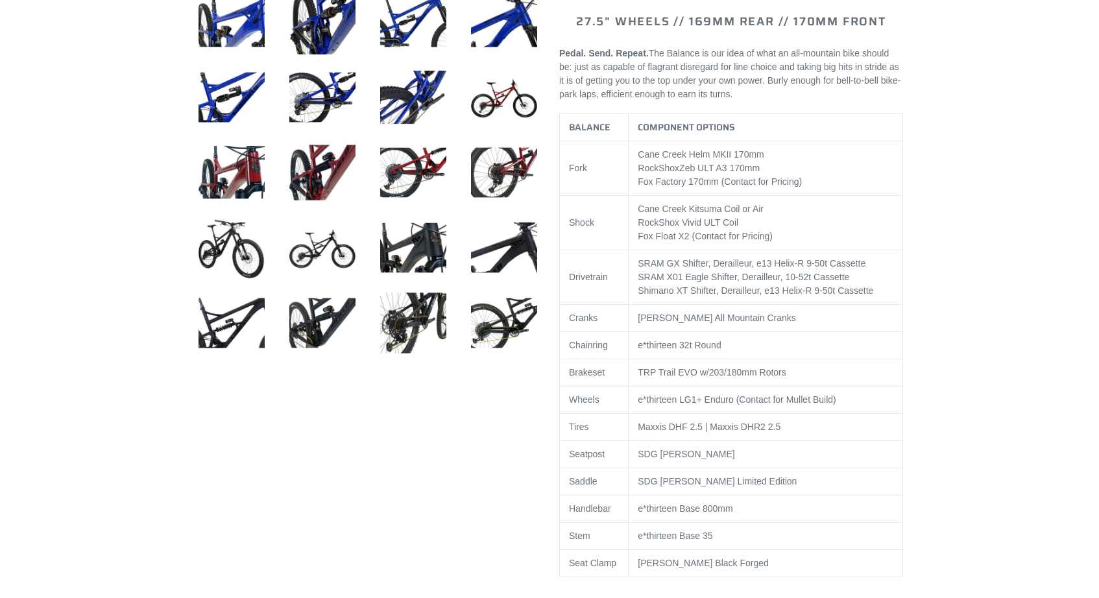
scroll to position [578, 0]
click at [428, 245] on img at bounding box center [413, 248] width 71 height 71
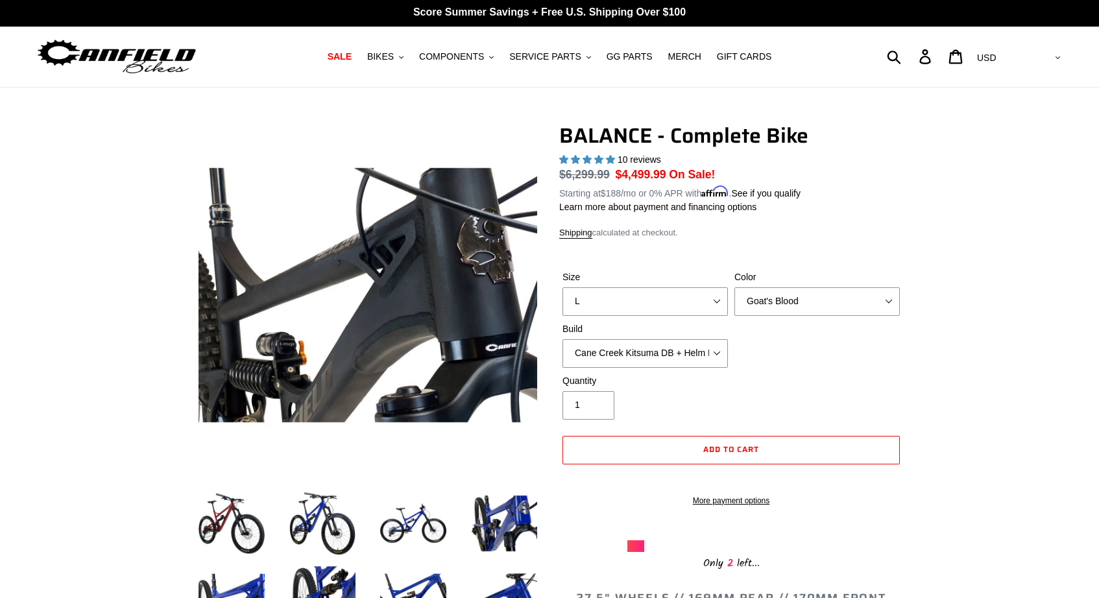
scroll to position [1, 0]
